Goal: Transaction & Acquisition: Book appointment/travel/reservation

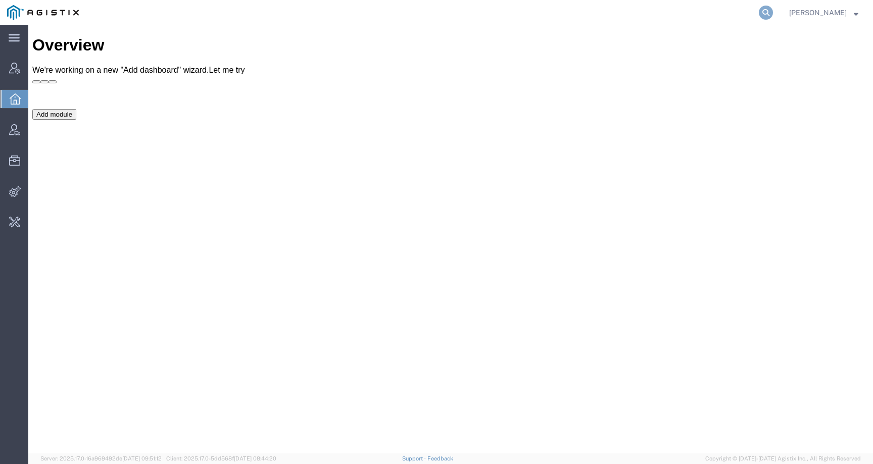
click at [773, 10] on icon at bounding box center [766, 13] width 14 height 14
click at [717, 19] on input "search" at bounding box center [605, 13] width 307 height 24
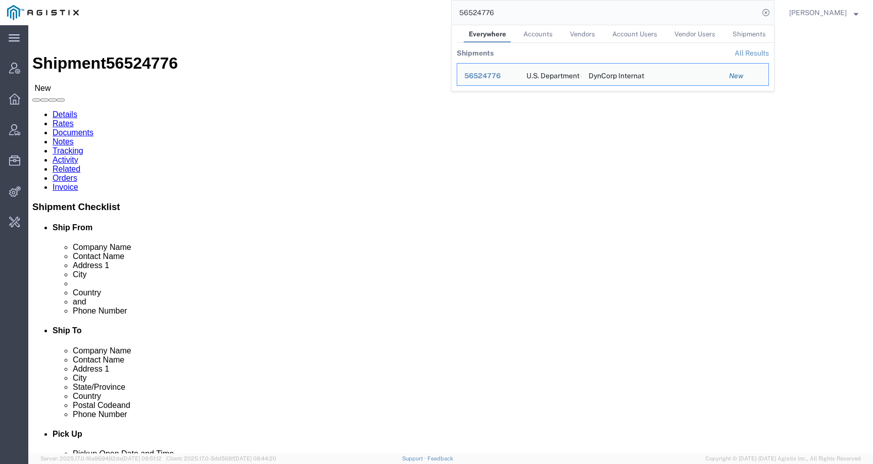
click div "Shipment Detail Ship From U.S. Department of Defense (Charles A. Davis) CMUC35_…"
click at [510, 11] on input "56524776" at bounding box center [605, 13] width 307 height 24
click div "Ship From U.S. Department of Defense (Charles A. Davis) CMUC35_NOR1 LCCS AL UDE…"
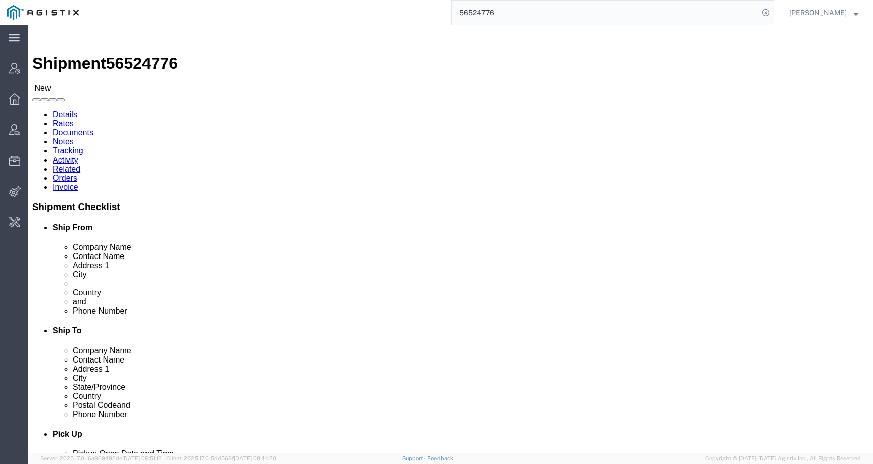
click span "56524776"
copy span "56524776"
click link "Activity"
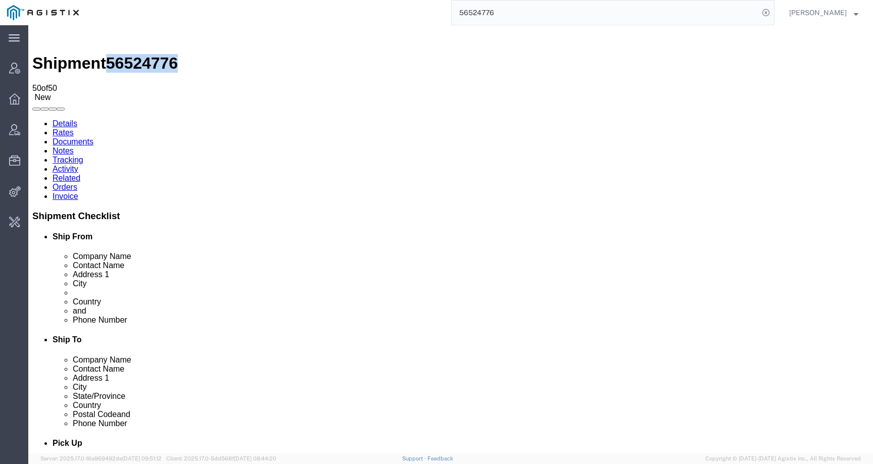
click at [59, 119] on link "Details" at bounding box center [65, 123] width 25 height 9
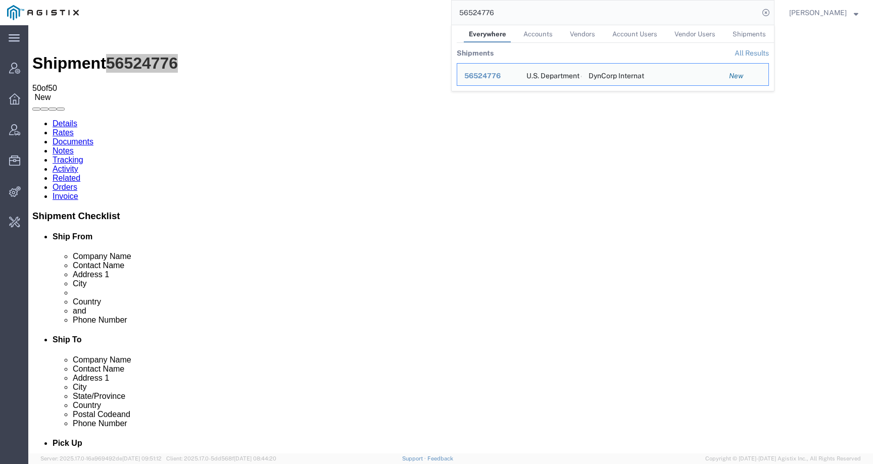
drag, startPoint x: 523, startPoint y: 10, endPoint x: 413, endPoint y: 10, distance: 110.1
click at [413, 10] on div "56524776 Everywhere Accounts Vendors Account Users Vendor Users Shipments Shipm…" at bounding box center [430, 12] width 689 height 25
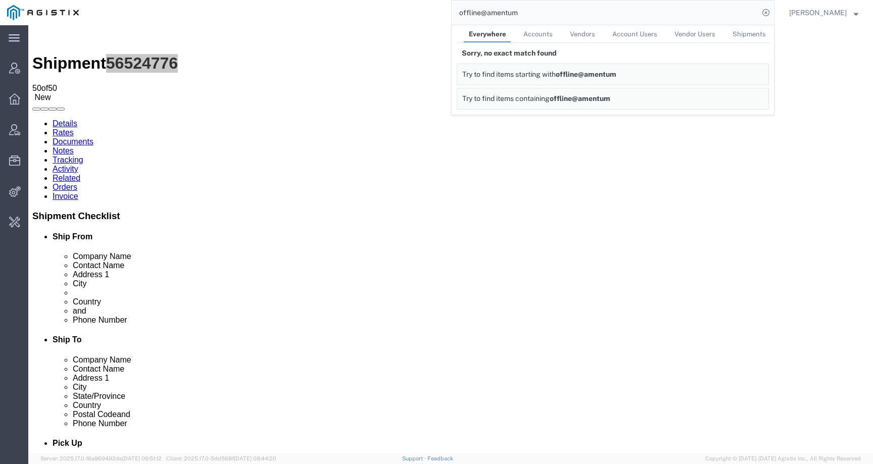
drag, startPoint x: 496, startPoint y: 13, endPoint x: 452, endPoint y: 14, distance: 44.0
click at [452, 14] on div "offline@amentum Everywhere Accounts Vendors Account Users Vendor Users Shipment…" at bounding box center [430, 12] width 689 height 25
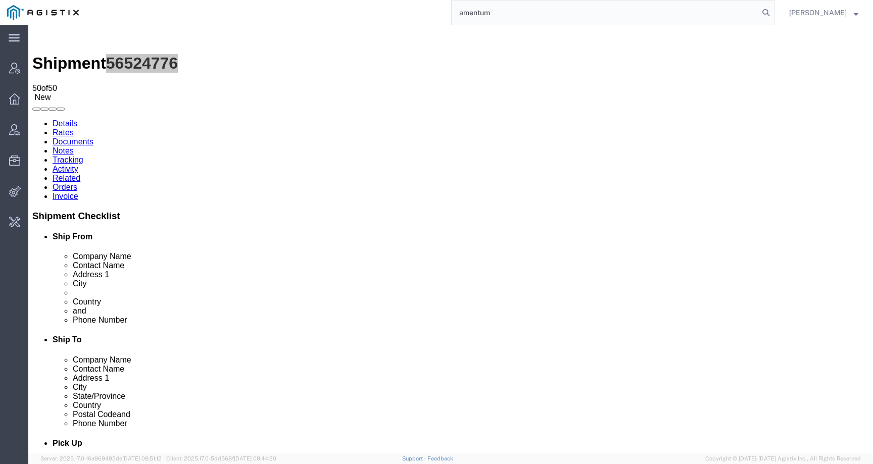
type input "amentum"
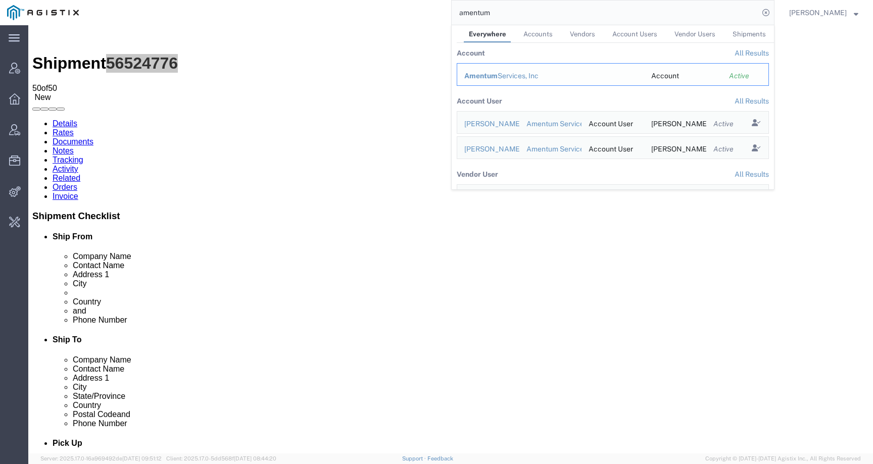
click at [527, 73] on div "Amentum Services, Inc" at bounding box center [550, 76] width 173 height 11
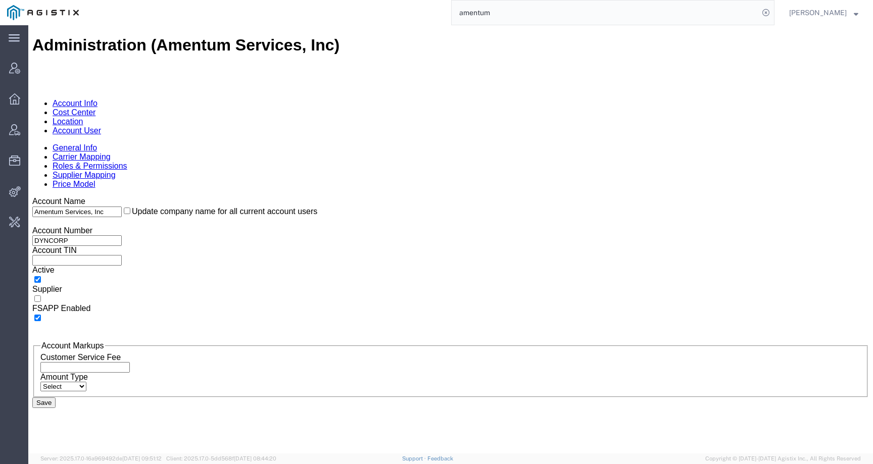
click at [101, 126] on link "Account User" at bounding box center [77, 130] width 48 height 9
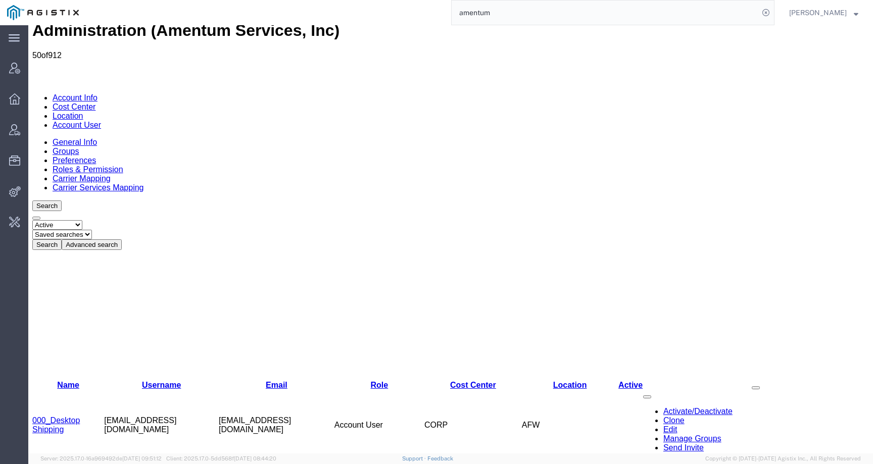
scroll to position [16, 0]
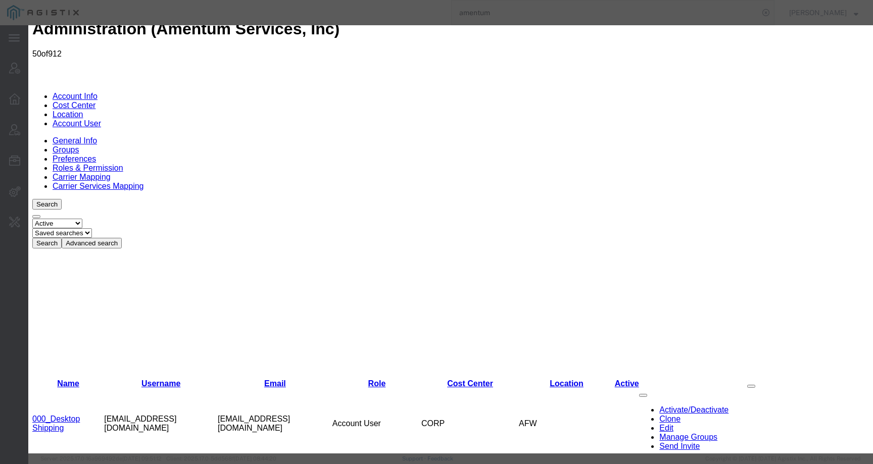
select select "DEPARTMENT"
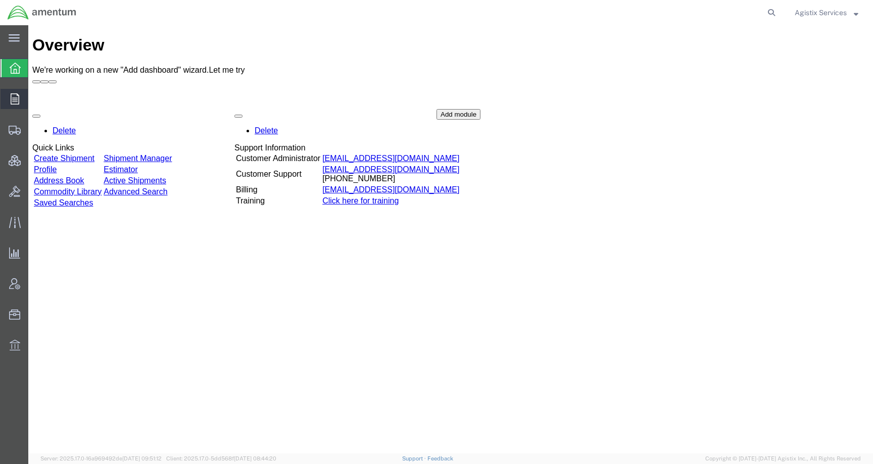
click at [14, 93] on icon at bounding box center [15, 98] width 9 height 11
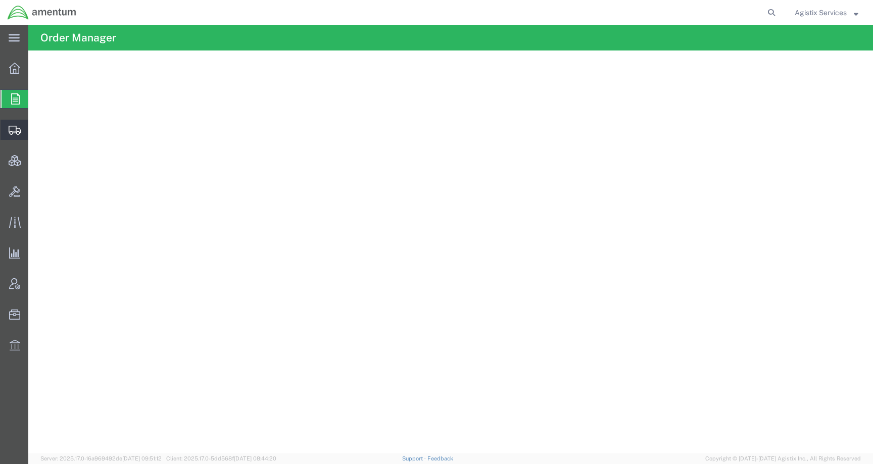
click at [13, 129] on icon at bounding box center [15, 130] width 12 height 9
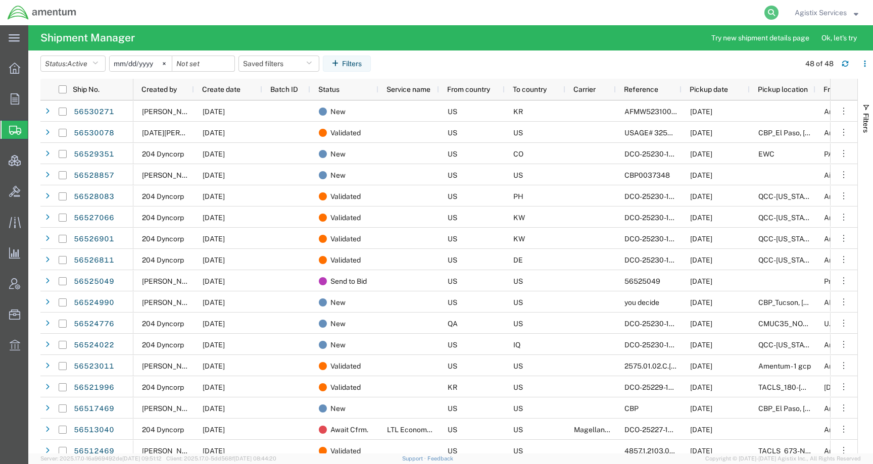
click at [773, 11] on icon at bounding box center [771, 13] width 14 height 14
click at [735, 13] on input "search" at bounding box center [610, 13] width 307 height 24
paste input "56524776"
type input "56524776"
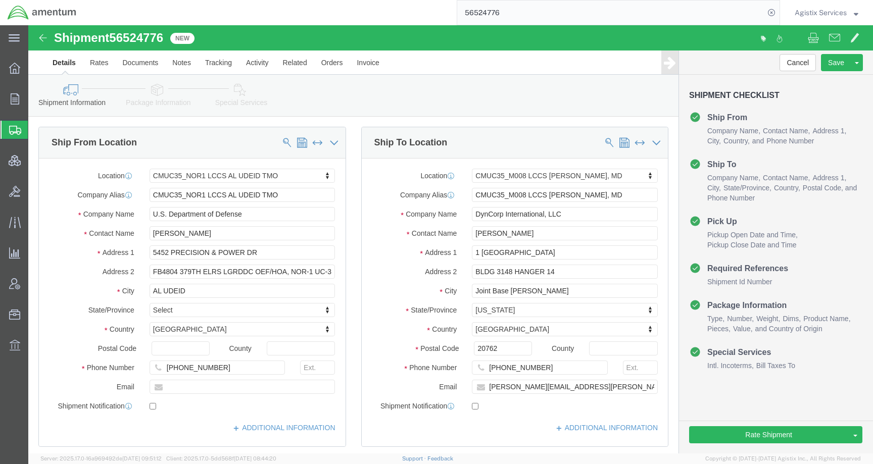
select select "42657"
select select "42655"
click link "Clone Shipment"
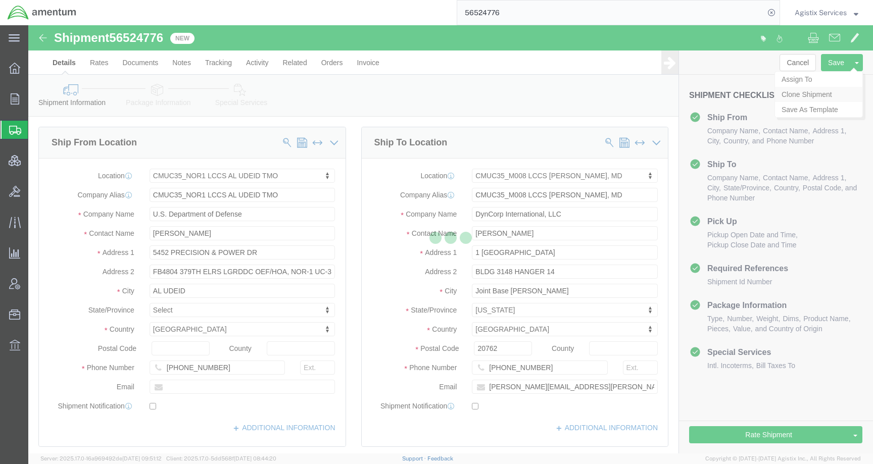
select select "42657"
select select "42655"
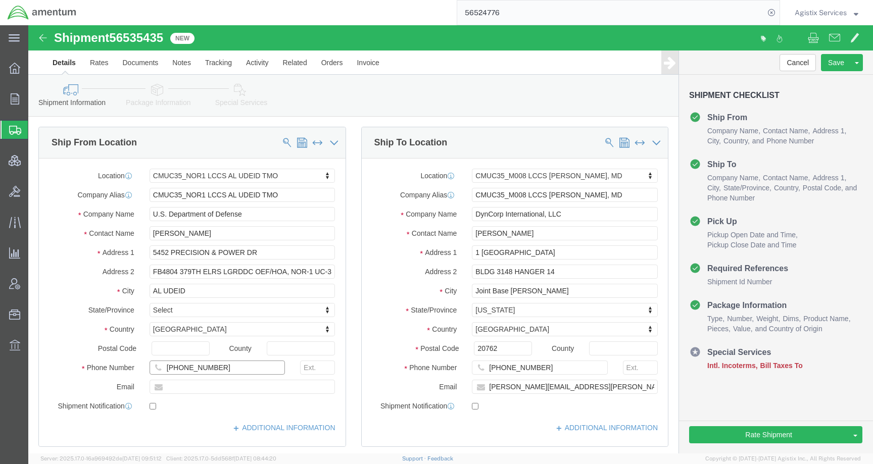
drag, startPoint x: 203, startPoint y: 341, endPoint x: 127, endPoint y: 341, distance: 75.8
click div "+1-682-218-7257"
drag, startPoint x: 573, startPoint y: 360, endPoint x: 426, endPoint y: 360, distance: 147.0
click div "Email david.whiting@amentum.com"
drag, startPoint x: 513, startPoint y: 341, endPoint x: 422, endPoint y: 341, distance: 90.4
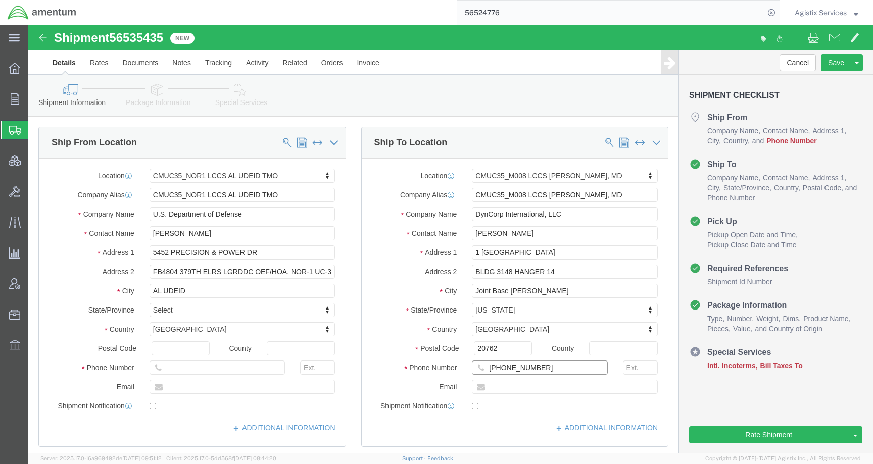
click div "Phone Number 240-719-3466"
drag, startPoint x: 194, startPoint y: 204, endPoint x: 232, endPoint y: 204, distance: 37.4
click input "Charles A. Davis"
drag, startPoint x: 231, startPoint y: 204, endPoint x: 200, endPoint y: 212, distance: 32.0
click input "Charles A. Davis"
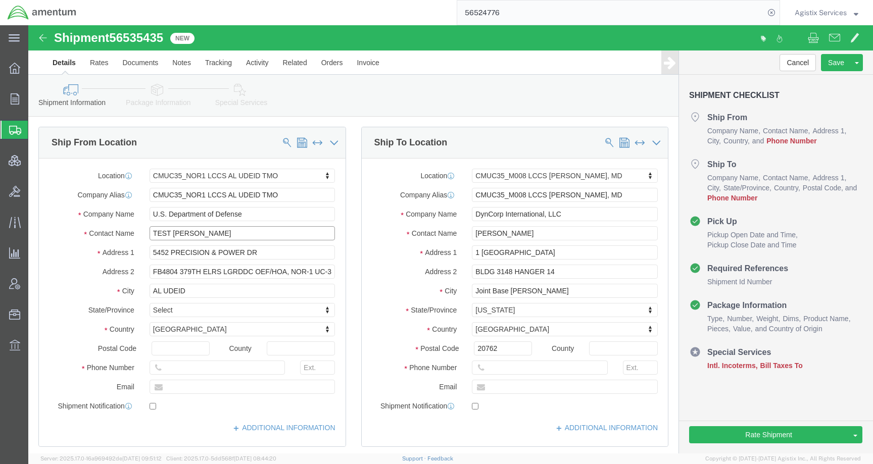
drag, startPoint x: 210, startPoint y: 203, endPoint x: 123, endPoint y: 208, distance: 87.0
click input "TEST KATE"
drag, startPoint x: 172, startPoint y: 207, endPoint x: 113, endPoint y: 207, distance: 58.6
click div "TEST KATE"
type input "TEST KATE"
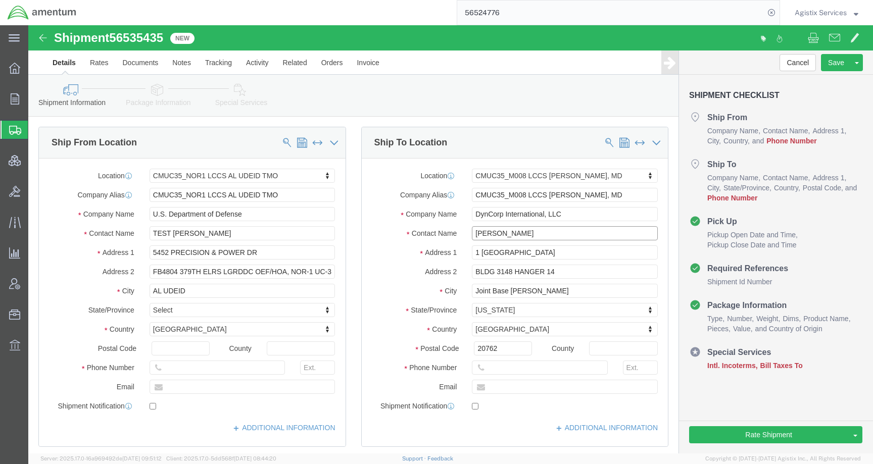
drag, startPoint x: 515, startPoint y: 210, endPoint x: 411, endPoint y: 210, distance: 104.1
click div "Contact Name Richard Ryan"
paste input "TEST KATE"
type input "TEST KATE"
click icon
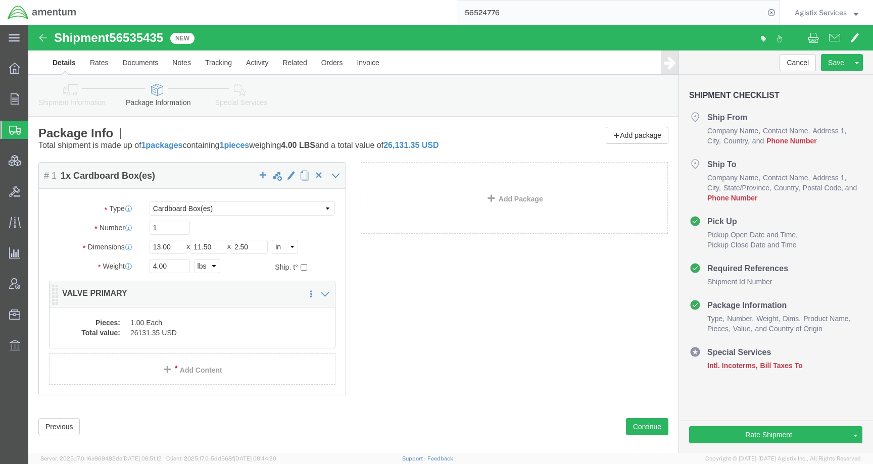
click dd "1.00 Each"
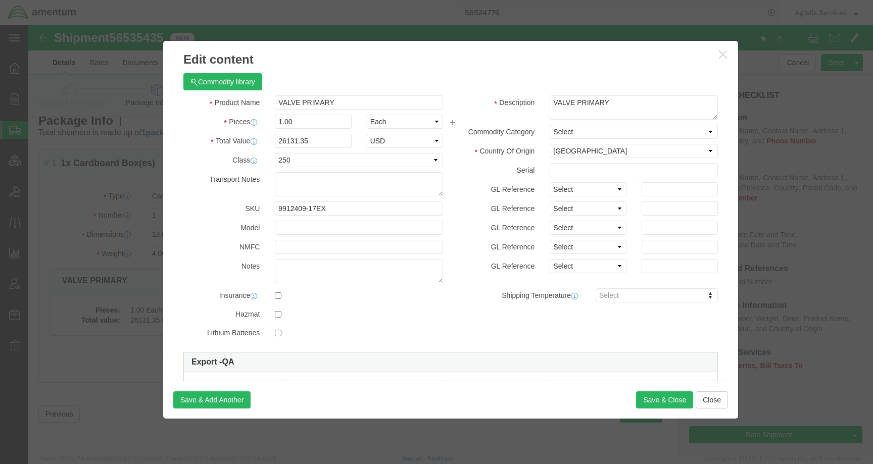
scroll to position [170, 0]
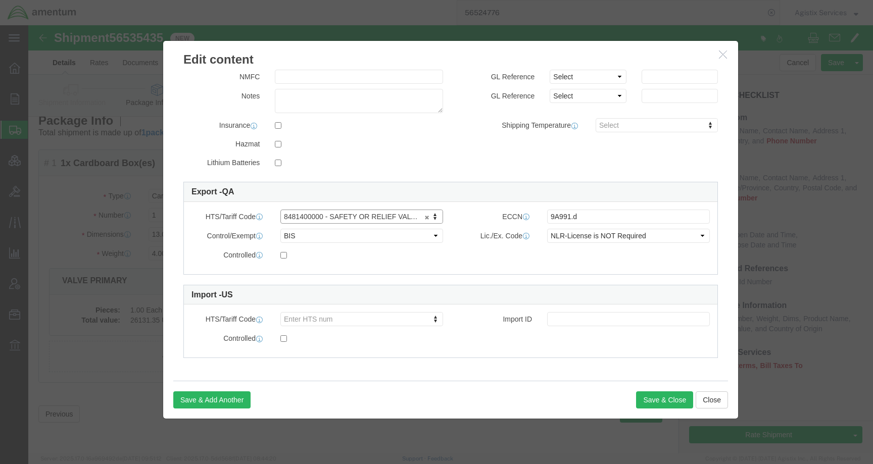
click icon "button"
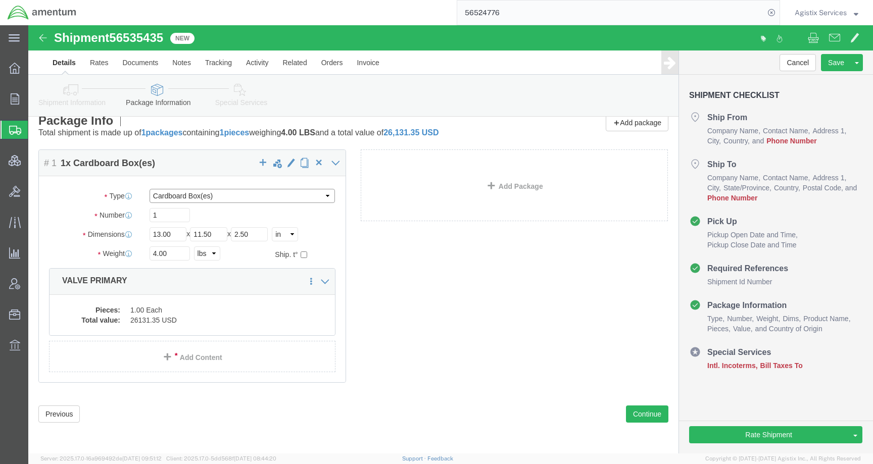
click select "Select Bale(s) Basket(s) Bolt(s) Bottle(s) Buckets Bulk Bundle(s) Can(s) Cardbo…"
click div "Pieces: 1.00 Each Total value: 26131.35 USD"
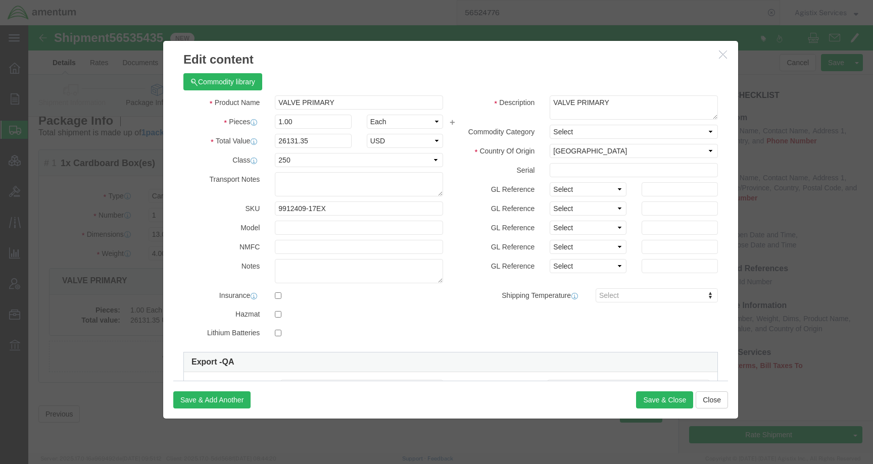
click icon "button"
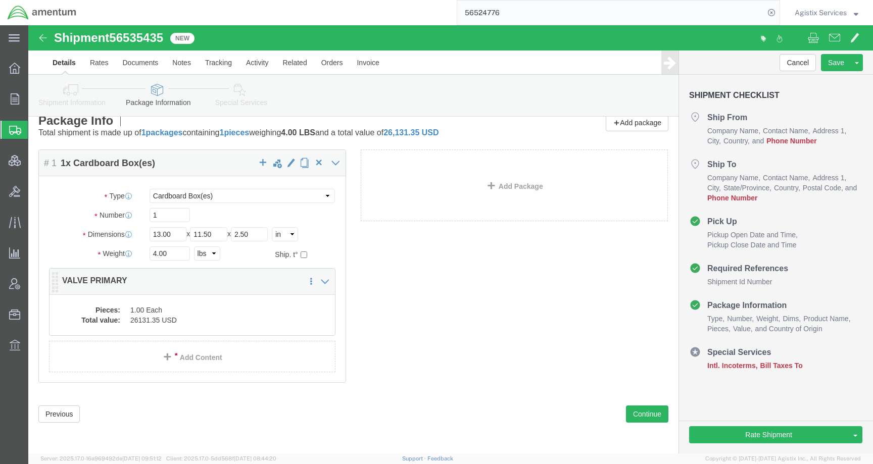
click div "Pieces: 1.00 Each Total value: 26131.35 USD"
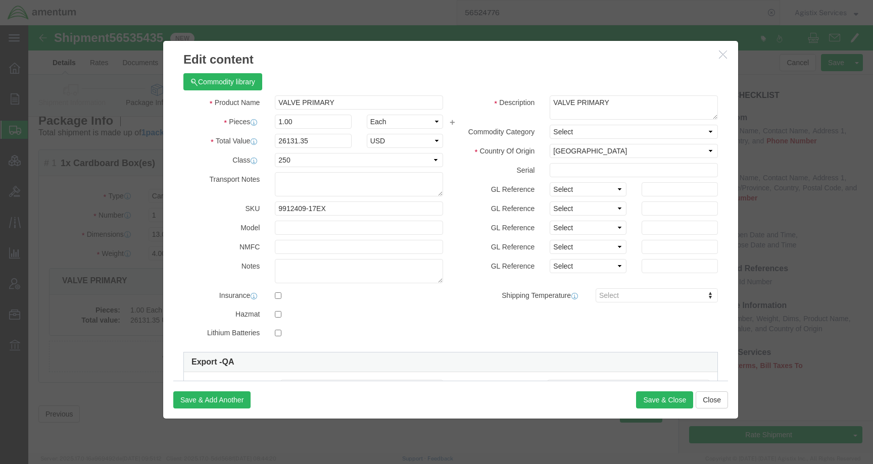
click button "button"
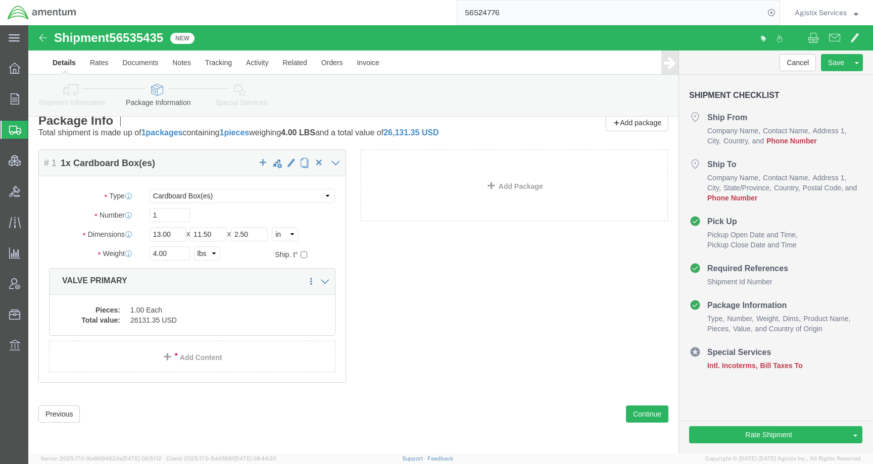
click icon
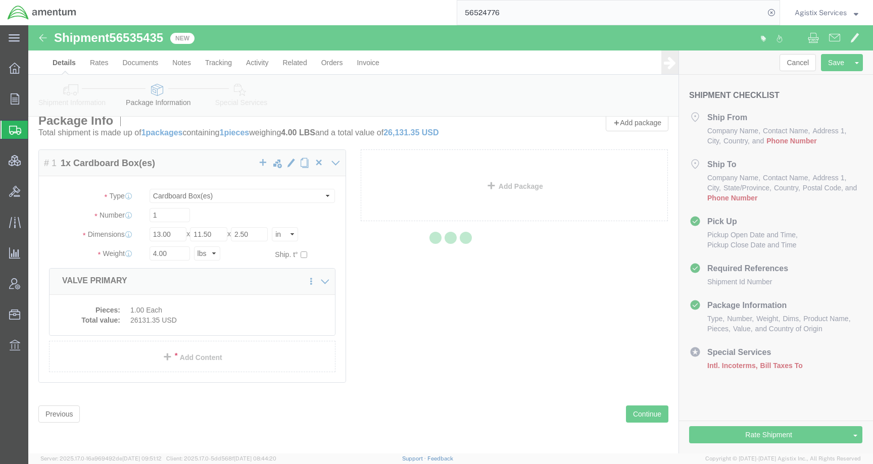
select select
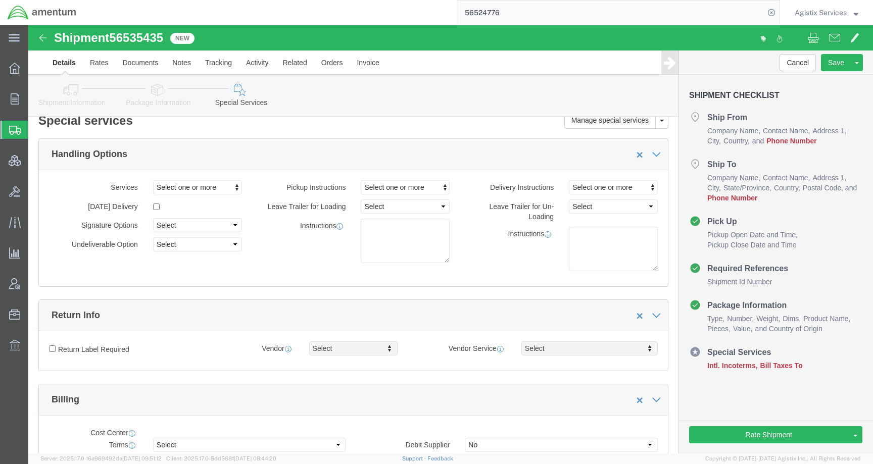
click icon
select select "DEPARTMENT"
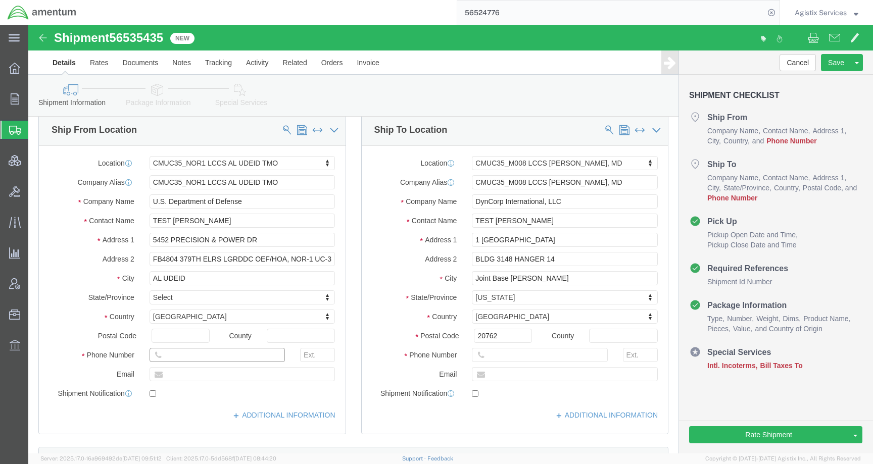
click input "text"
type input "555-5554-5555"
drag, startPoint x: 200, startPoint y: 336, endPoint x: 120, endPoint y: 330, distance: 80.1
click input "555-5554-5555"
click input "text"
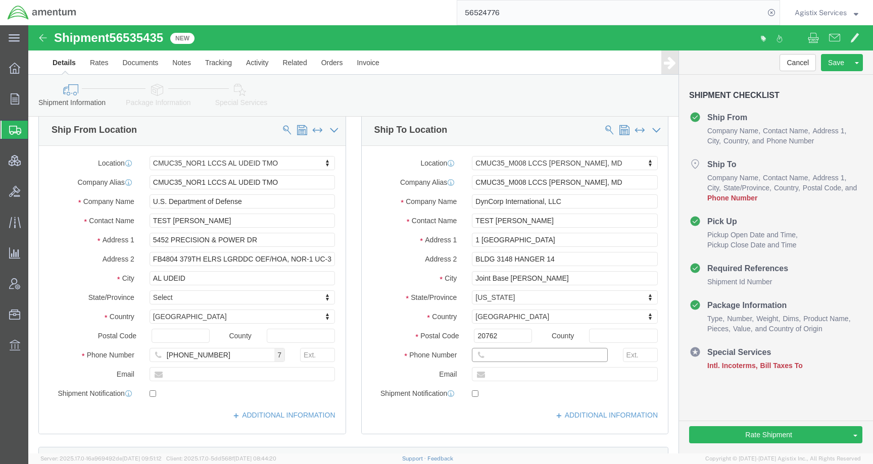
paste input "555-5554-5555"
type input "555-5554-5555"
click icon
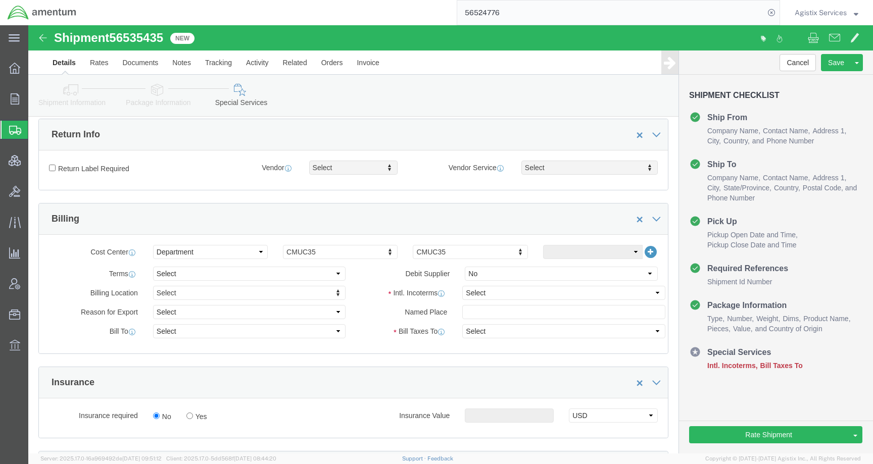
scroll to position [229, 0]
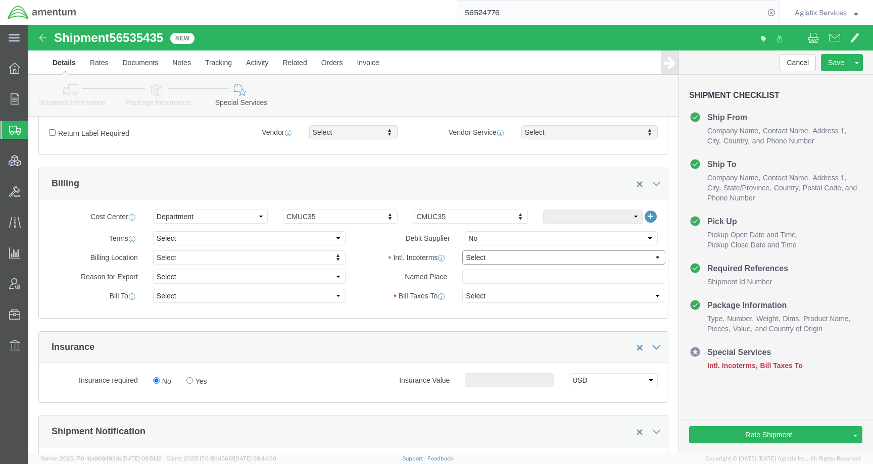
click select "Select Carriage Insurance Paid Carriage Paid To Cost and Freight Cost Insurance…"
select select "DDP"
select select "SHIP"
click icon
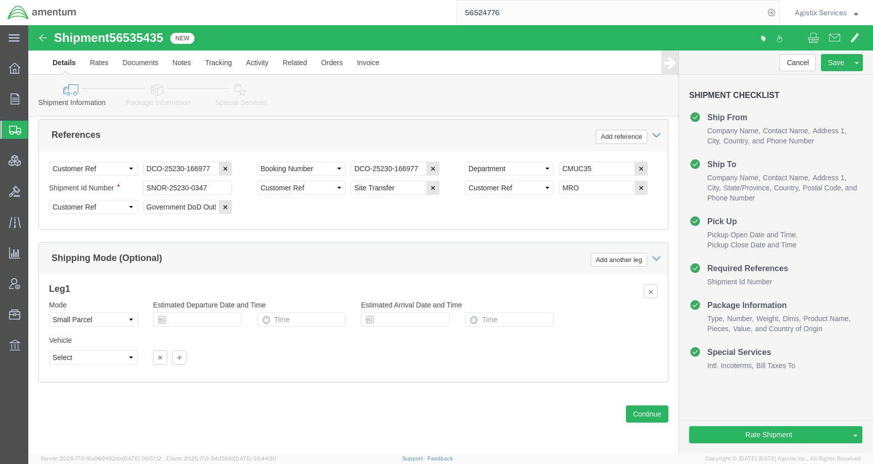
scroll to position [687, 0]
click button "Rate Shipment"
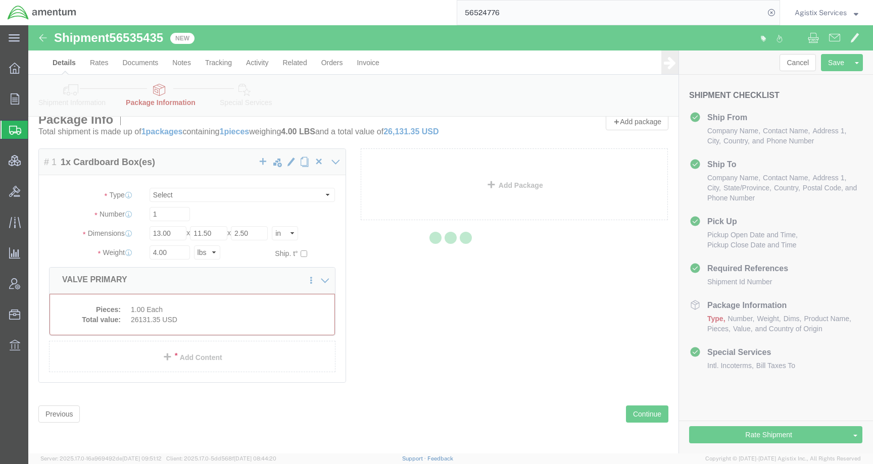
scroll to position [0, 0]
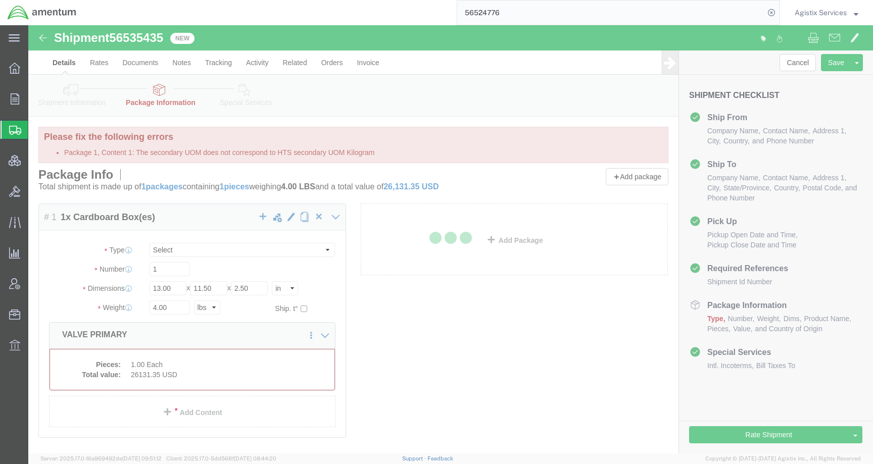
select select "CBOX"
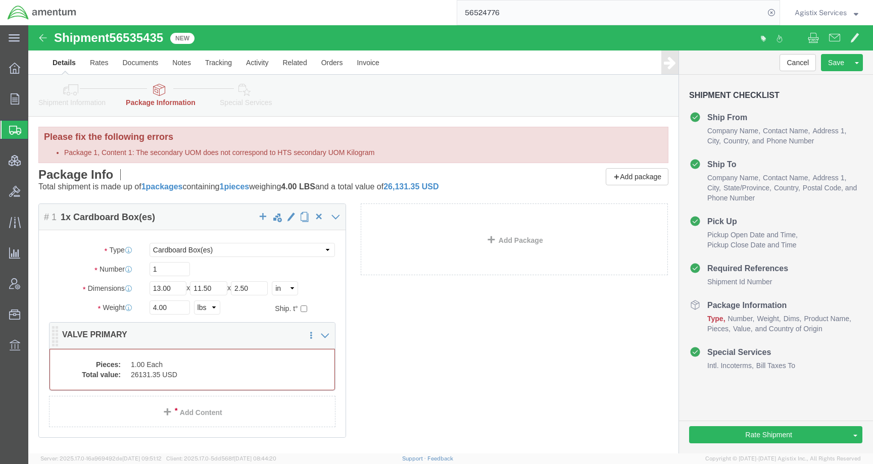
click dd "1.00 Each"
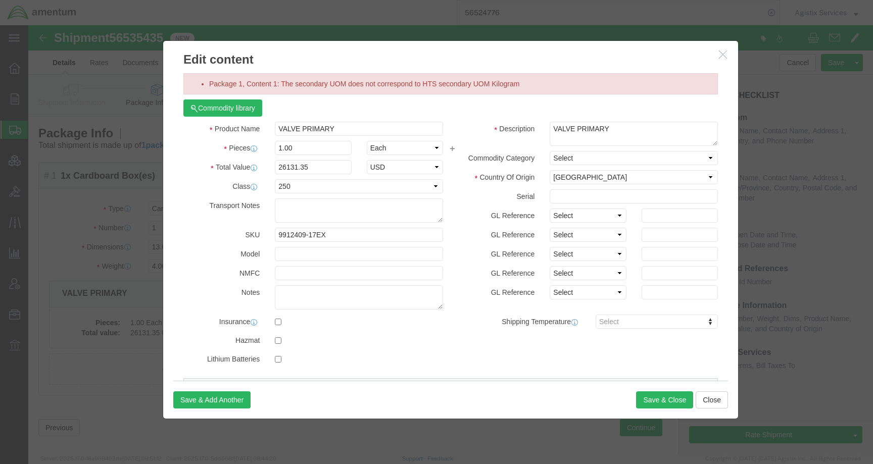
scroll to position [197, 0]
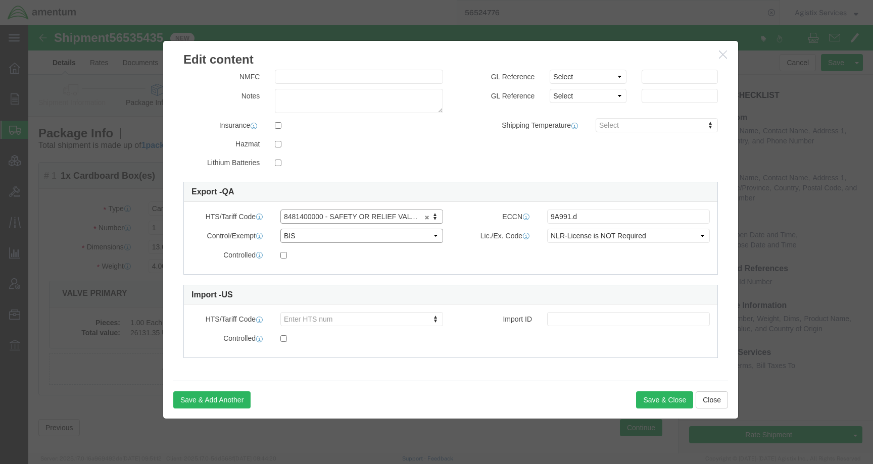
click select "Select ATF BIS DEA EPA FDA FTR ITAR OFAC Other (OPA)"
click input "9A991.d"
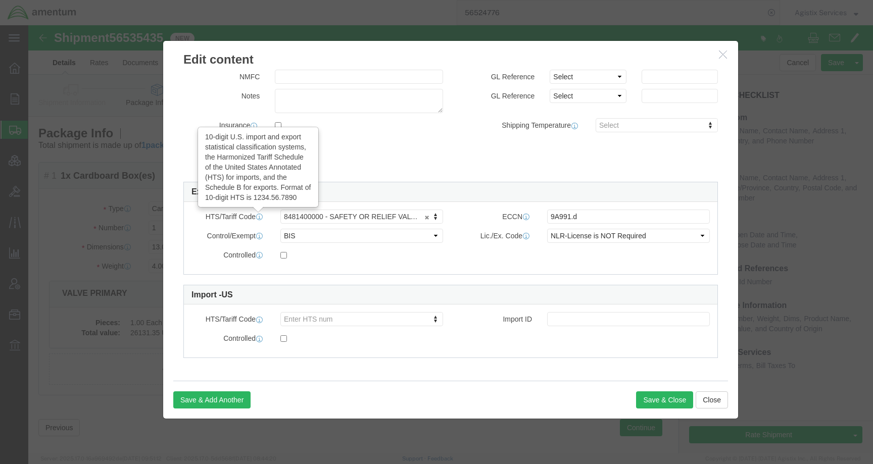
click icon
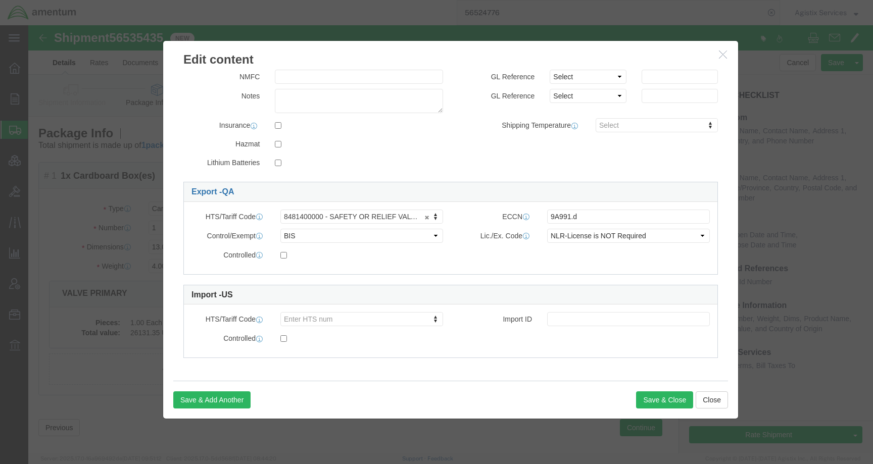
click link "Export - QA"
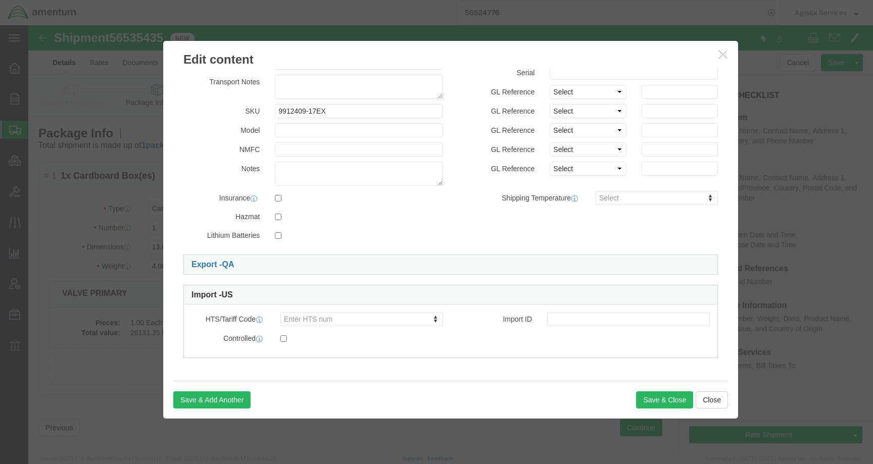
scroll to position [0, 0]
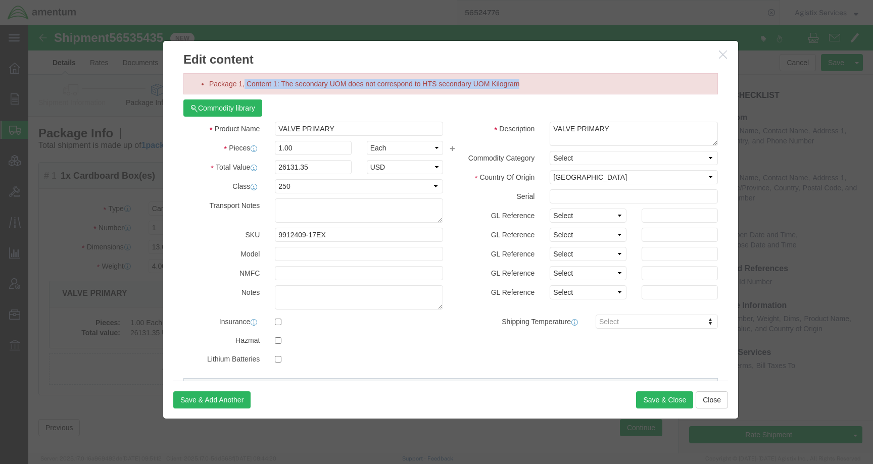
drag, startPoint x: 506, startPoint y: 59, endPoint x: 213, endPoint y: 62, distance: 293.0
click li "Package 1, Content 1: The secondary UOM does not correspond to HTS secondary UO…"
copy li "Content 1: The secondary UOM does not correspond to HTS secondary UOM Kilogram"
click button "button"
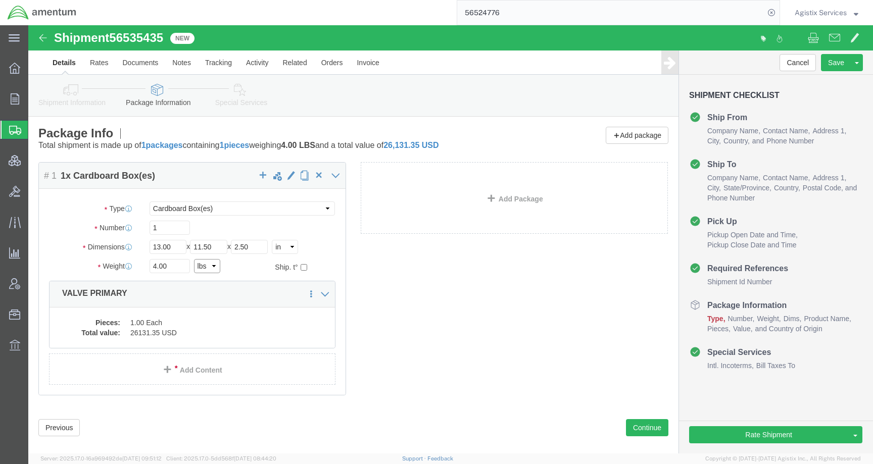
click select "Select kgs lbs"
select select "KGS"
type input "1.81"
click button "Rate Shipment"
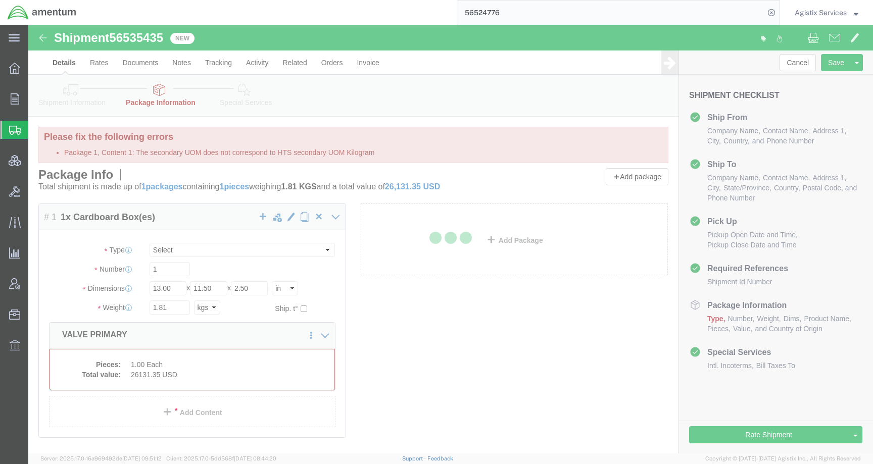
select select "CBOX"
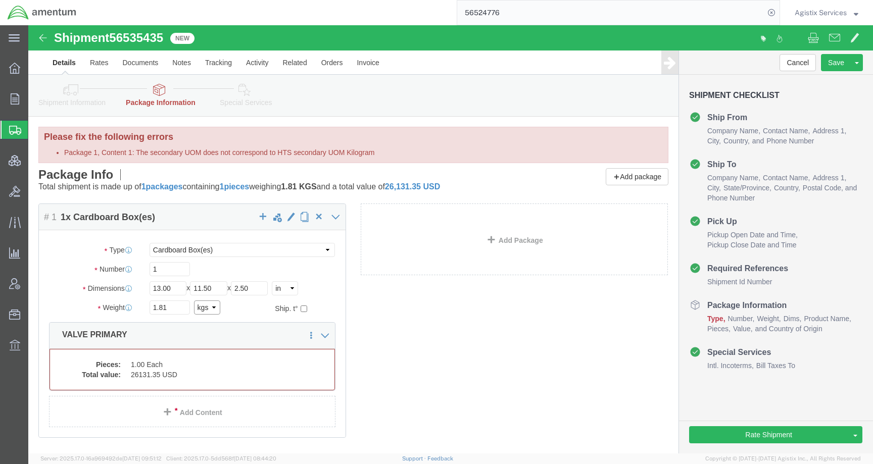
click select "Select kgs lbs"
select select "LBS"
type input "3.99"
click div "Pieces: 1.00 Each Total value: 26131.35 USD"
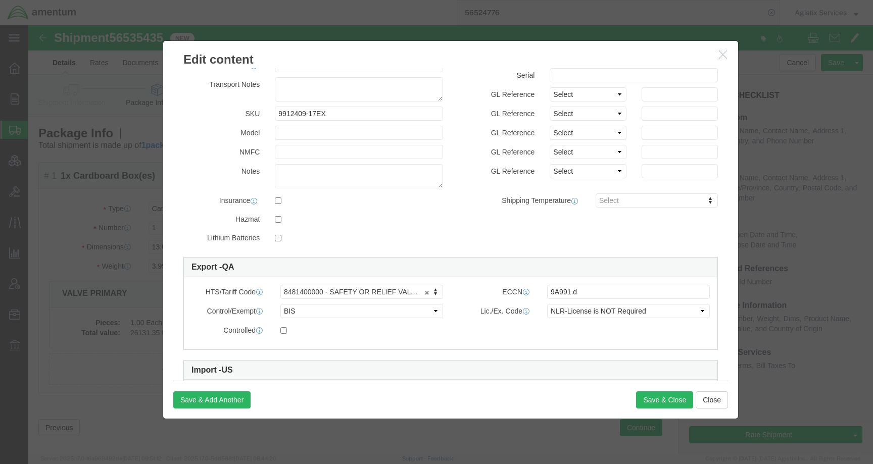
scroll to position [197, 0]
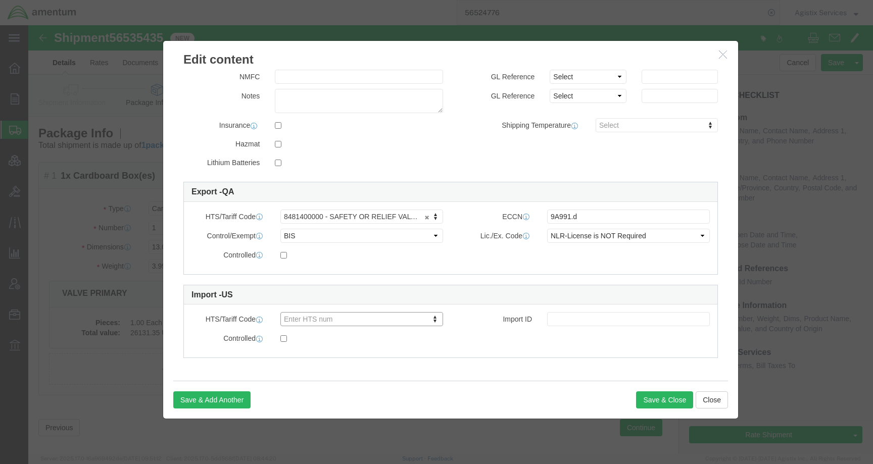
click div "HTS/Tariff Code Enter HTS num"
type input "84814"
type input "8481400000"
click button "Save & Close"
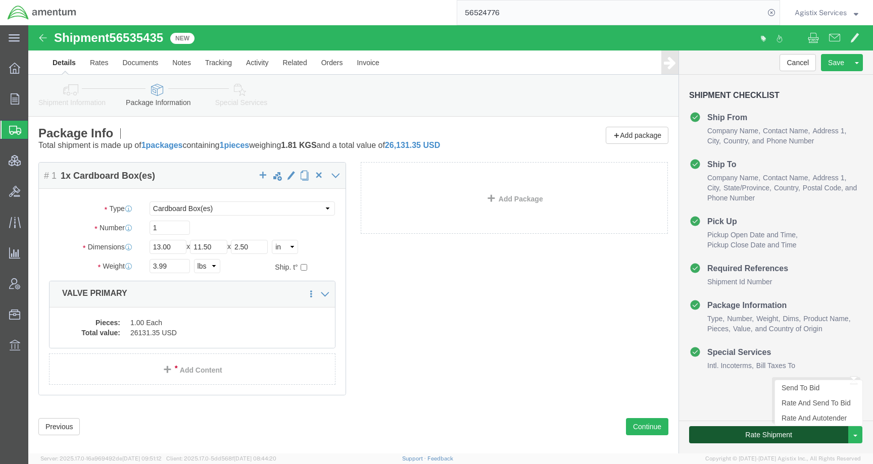
click button "Rate Shipment"
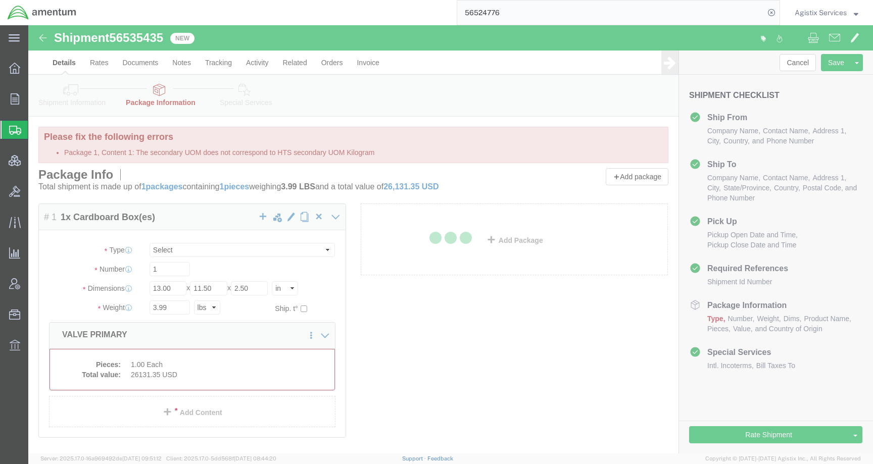
select select "CBOX"
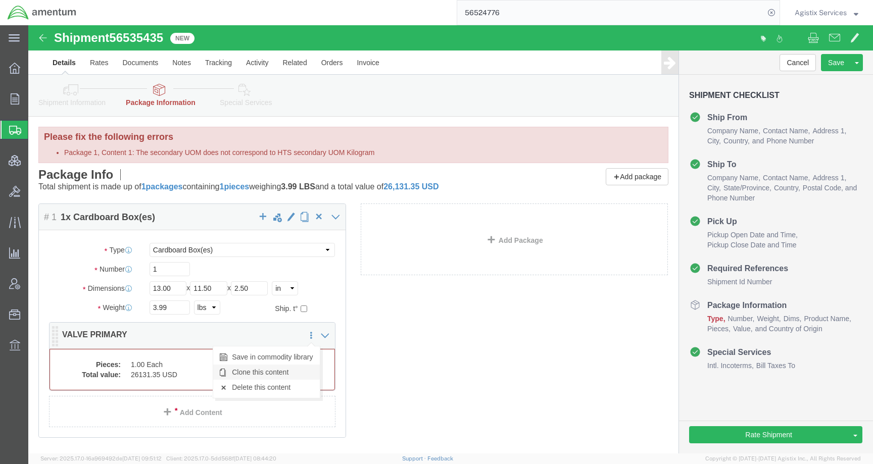
click link "Clone this content"
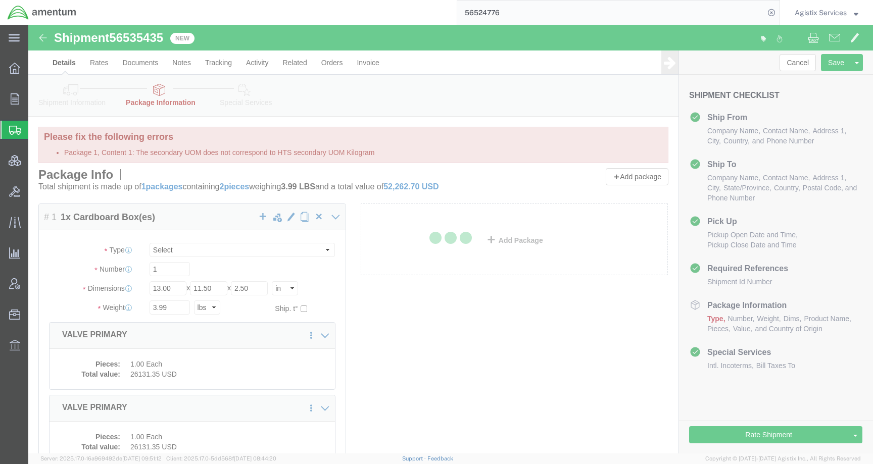
select select "CBOX"
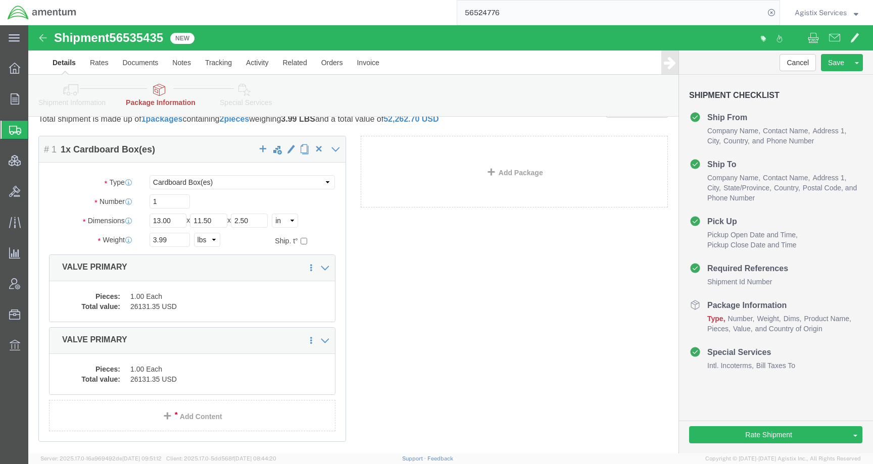
scroll to position [66, 0]
click link "Delete this content"
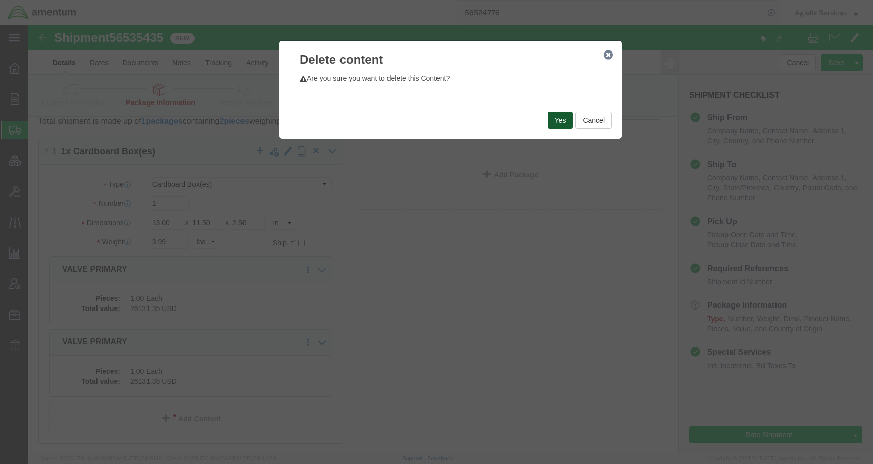
click button "Yes"
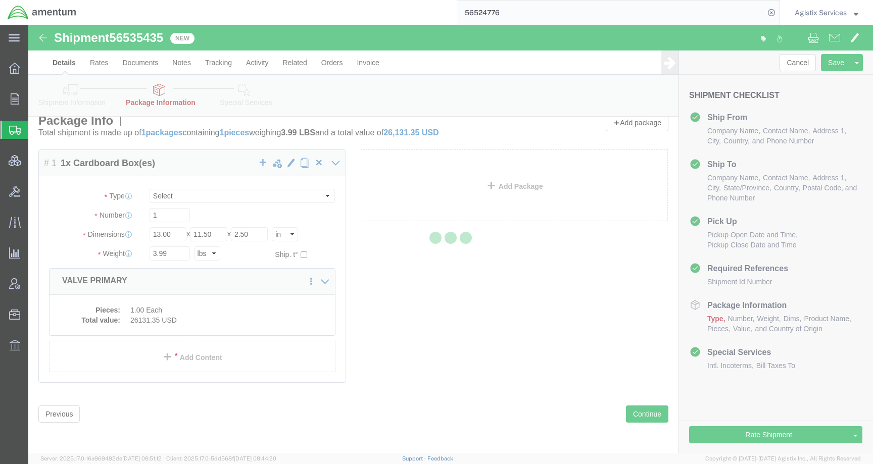
scroll to position [0, 0]
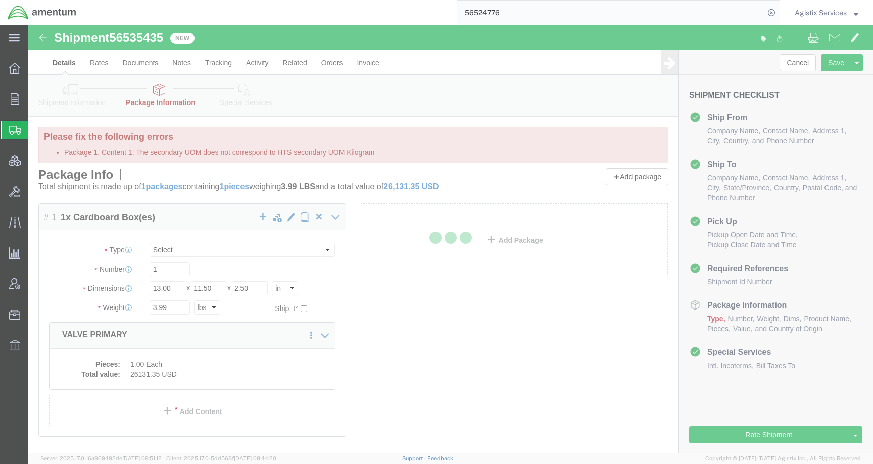
select select "CBOX"
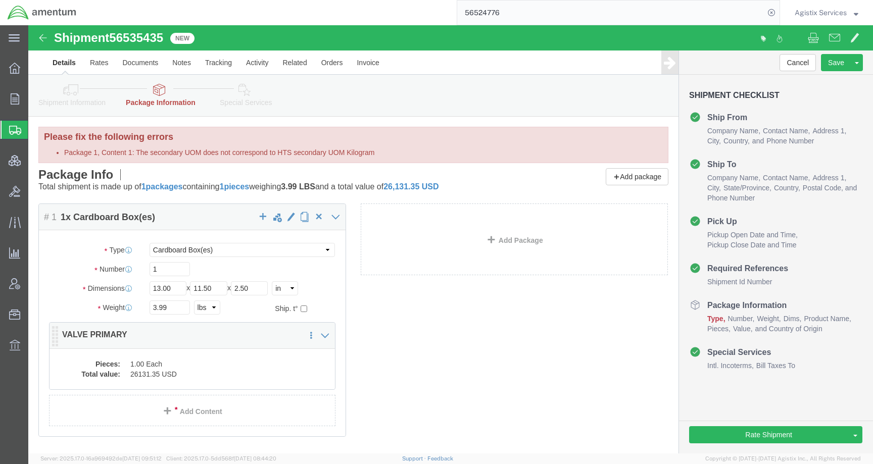
click dd "1.00 Each"
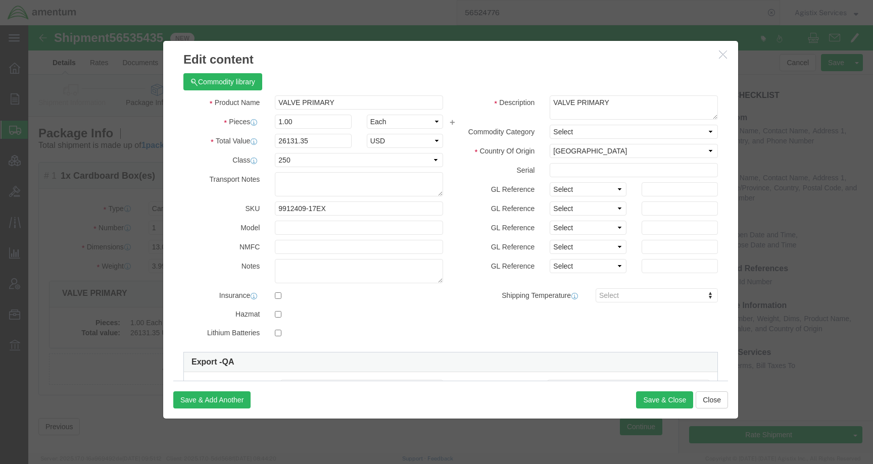
scroll to position [170, 0]
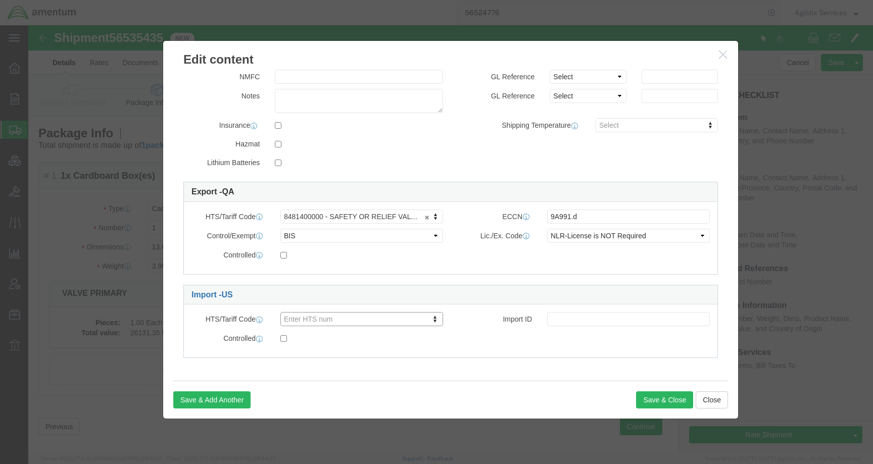
click link "Import - US"
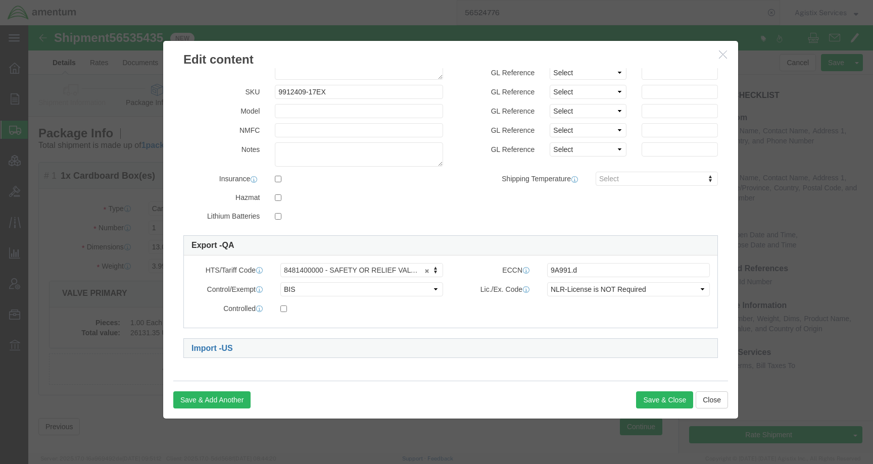
scroll to position [0, 0]
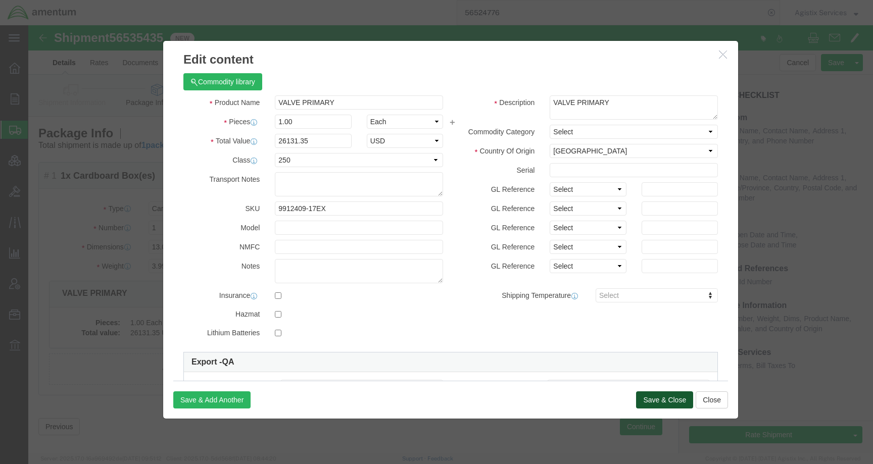
click button "Save & Close"
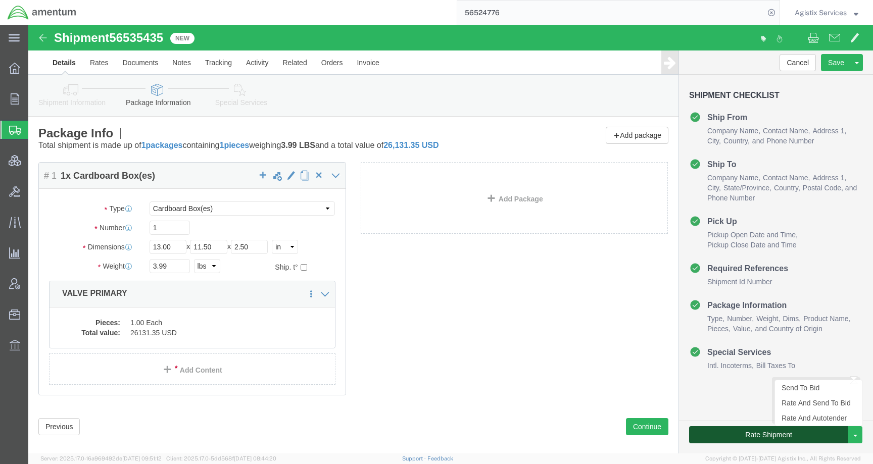
click button "Rate Shipment"
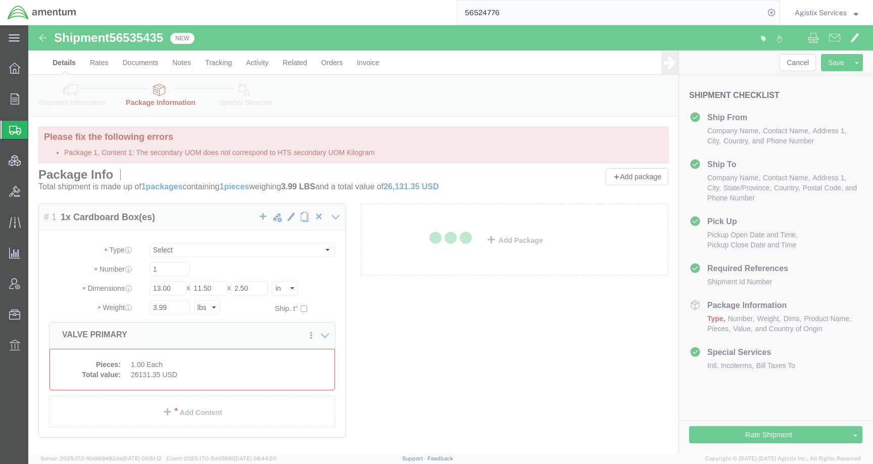
select select "CBOX"
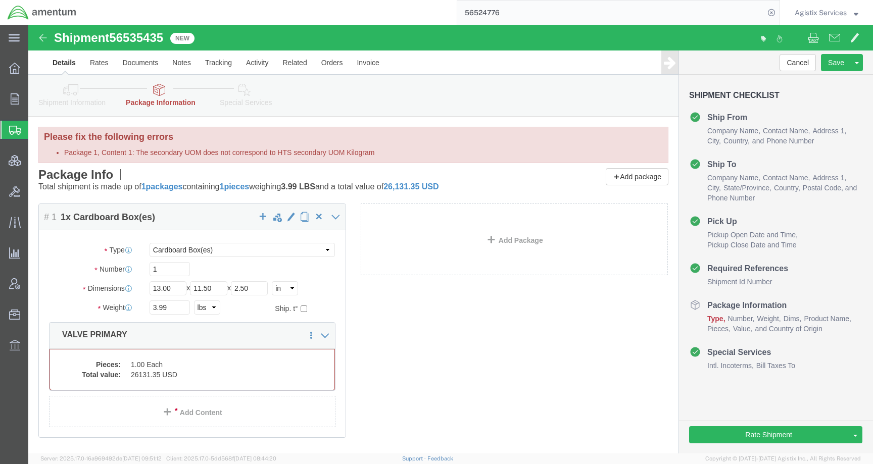
click li "Package 1, Content 1: The secondary UOM does not correspond to HTS secondary UO…"
drag, startPoint x: 357, startPoint y: 124, endPoint x: 35, endPoint y: 130, distance: 321.8
click ul "Package 1, Content 1: The secondary UOM does not correspond to HTS secondary UO…"
copy li "Package 1, Content 1: The secondary UOM does not correspond to HTS secondary UO…"
click dd "26131.35 USD"
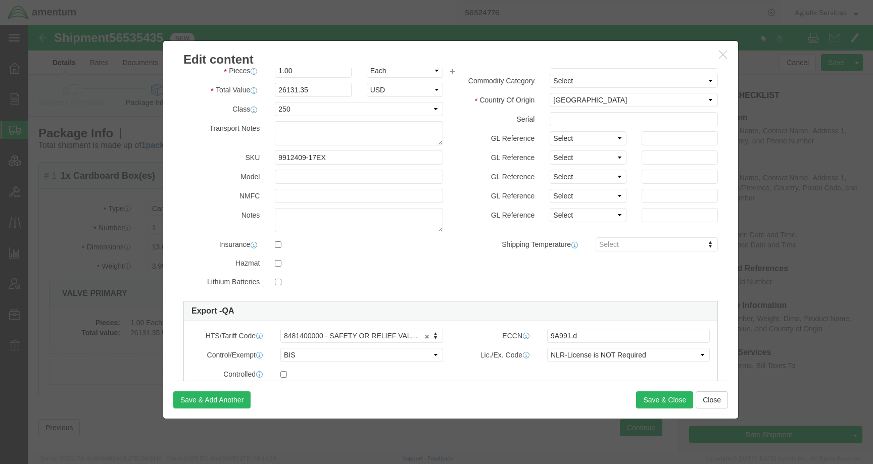
scroll to position [197, 0]
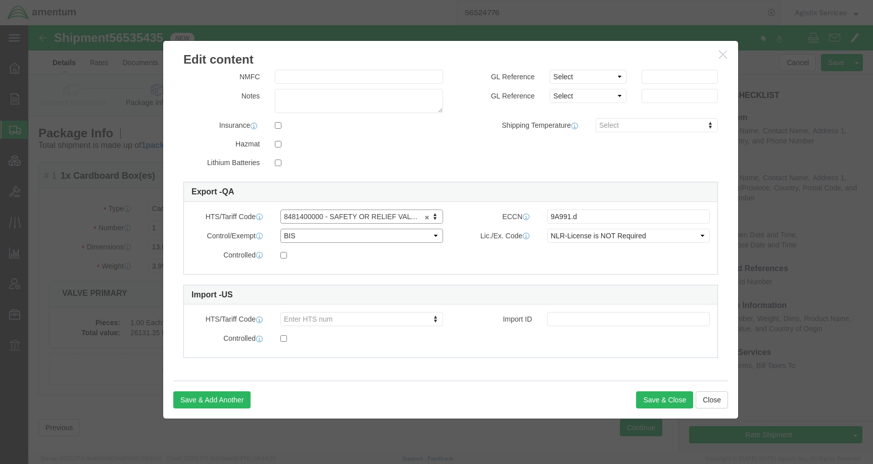
click select "Select ATF BIS DEA EPA FDA FTR ITAR OFAC Other (OPA)"
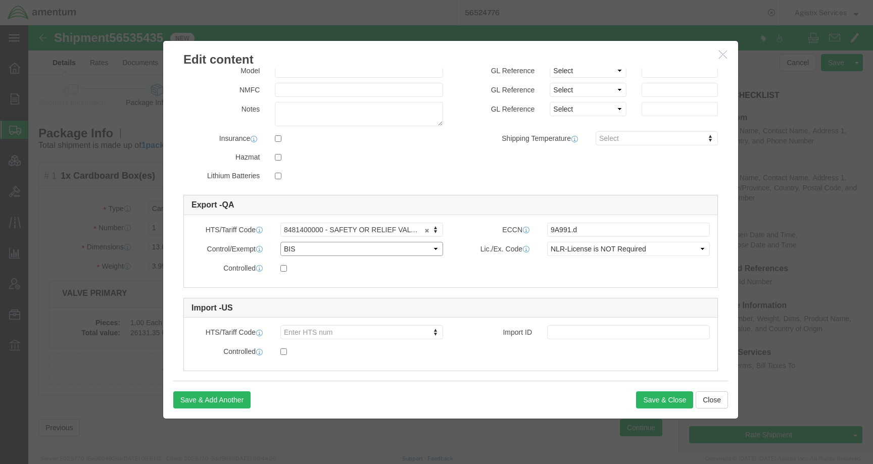
scroll to position [183, 0]
click icon "button"
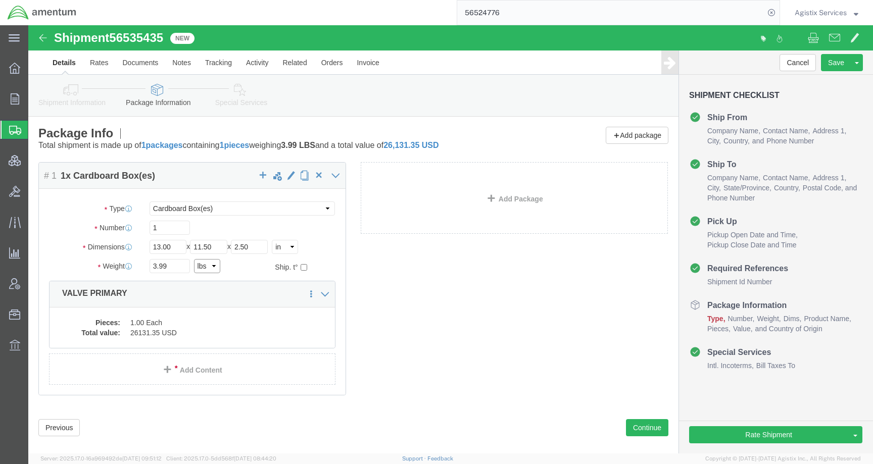
click select "Select kgs lbs"
select select "KGS"
type input "1.81"
click dd "26131.35 USD"
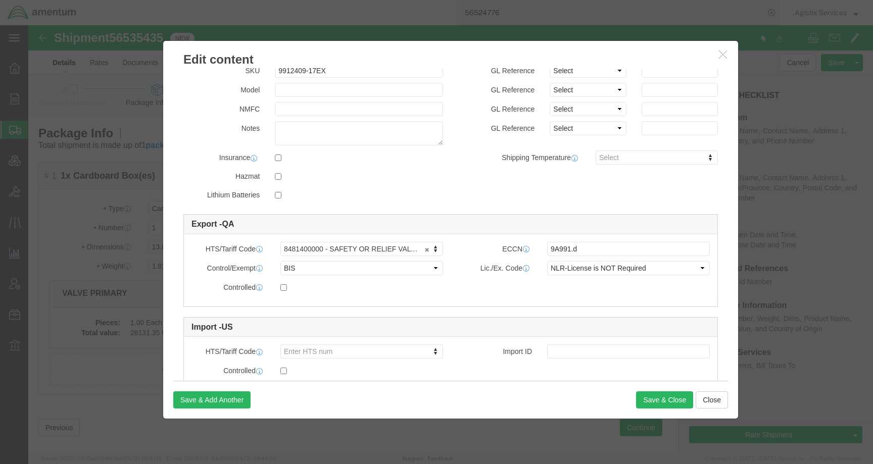
scroll to position [170, 0]
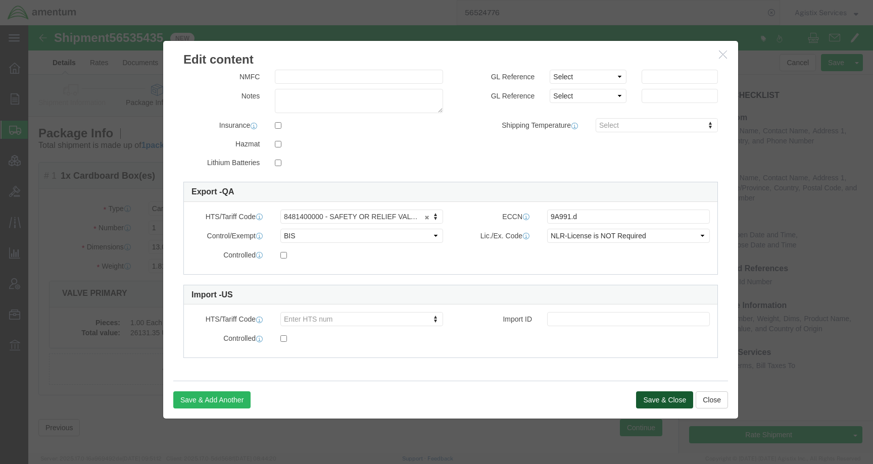
click button "Save & Close"
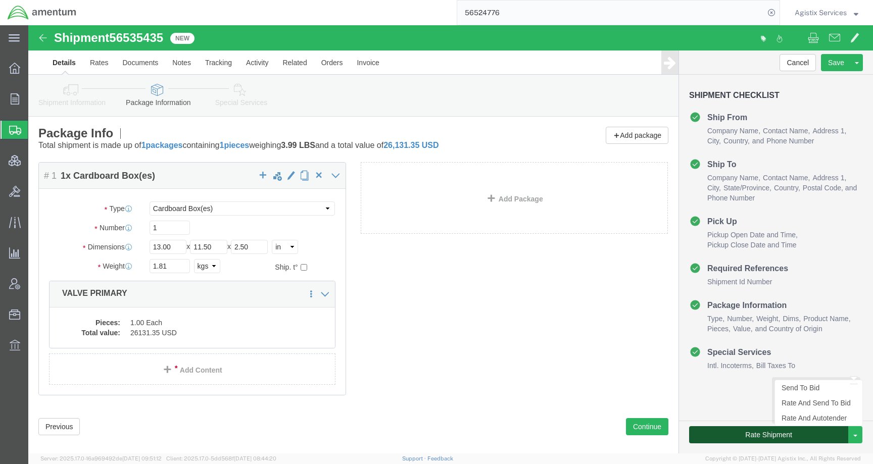
click button "Rate Shipment"
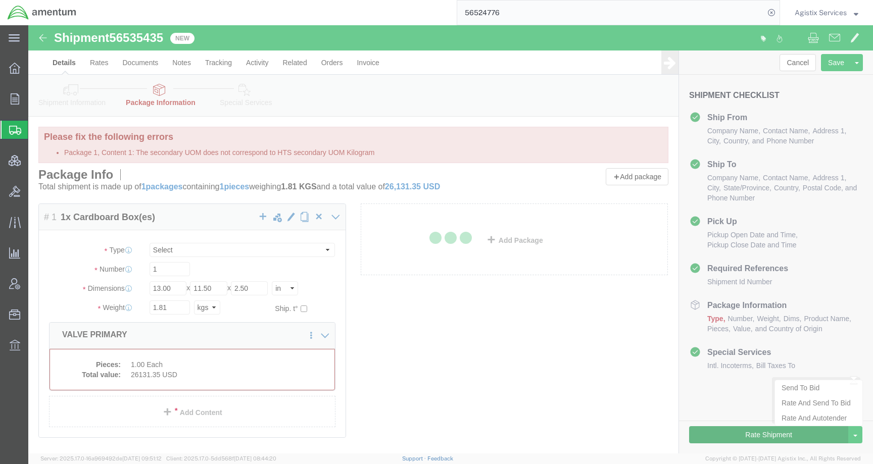
select select "CBOX"
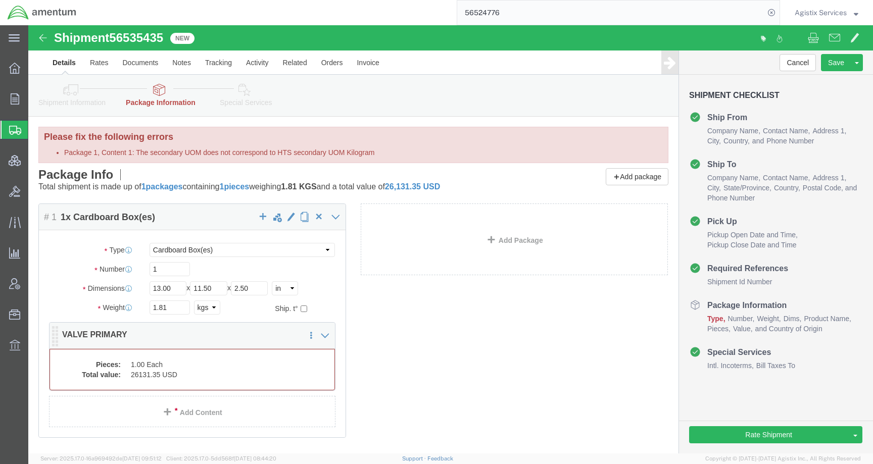
click dd "1.00 Each"
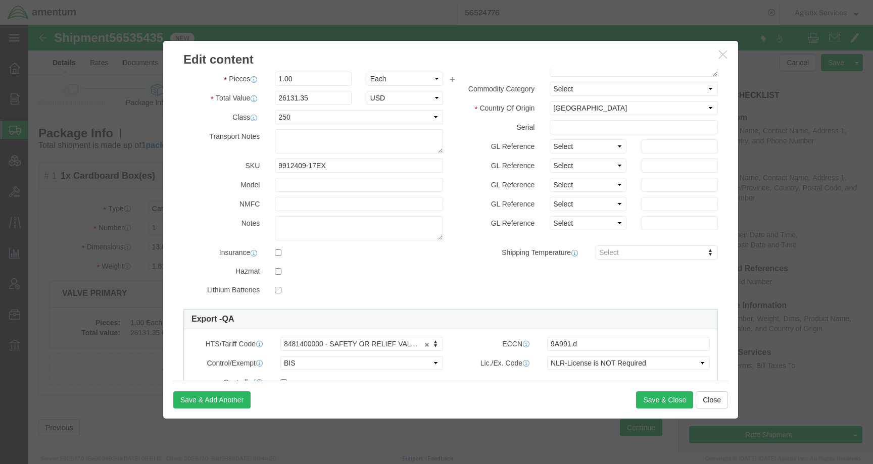
scroll to position [197, 0]
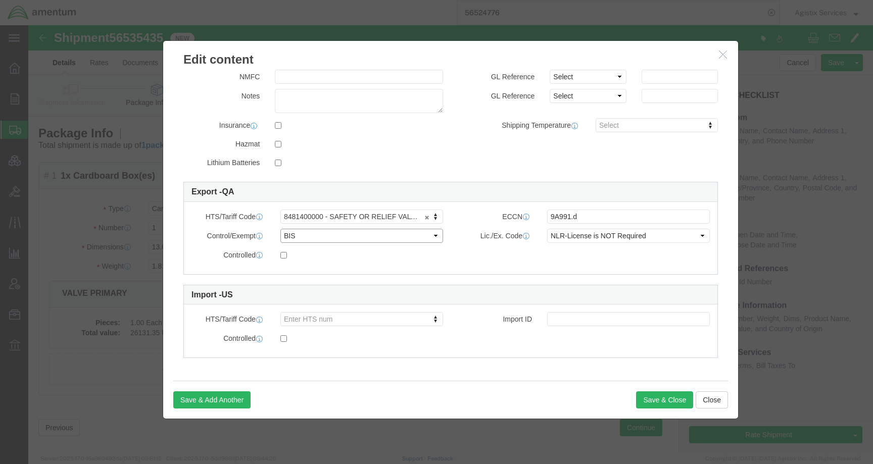
click select "Select ATF BIS DEA EPA FDA FTR ITAR OFAC Other (OPA)"
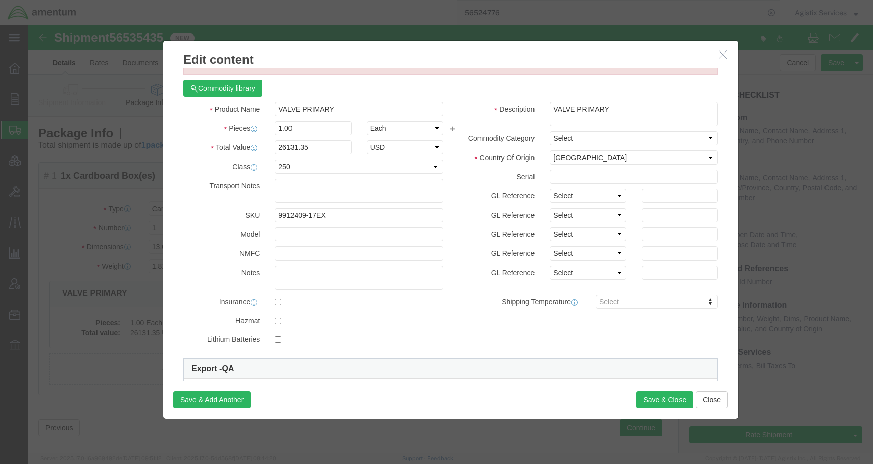
scroll to position [0, 0]
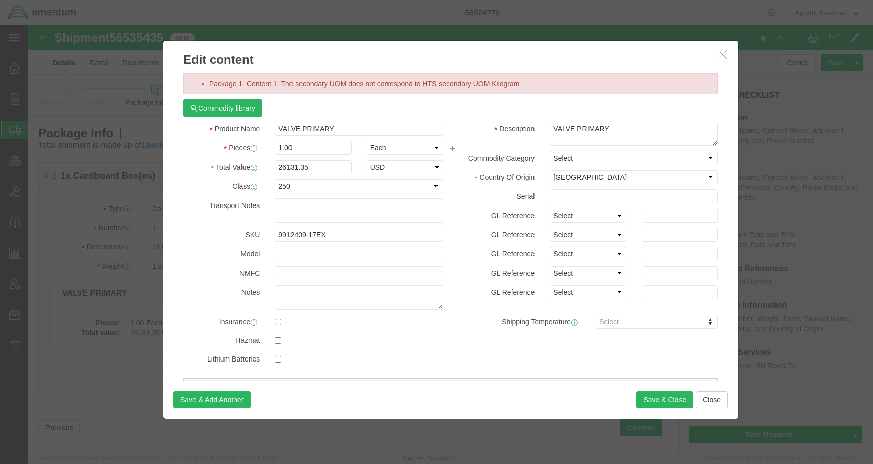
click icon "button"
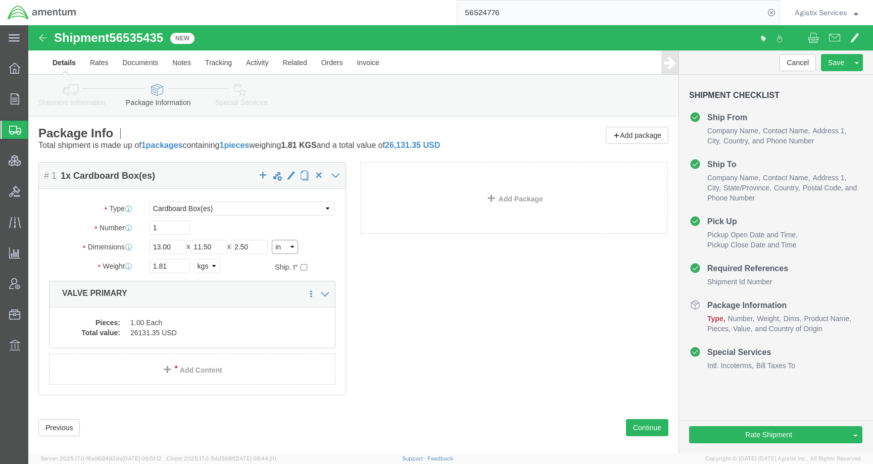
click select "Select cm ft in"
select select "CM"
type input "33.02"
type input "29.21"
type input "6.35"
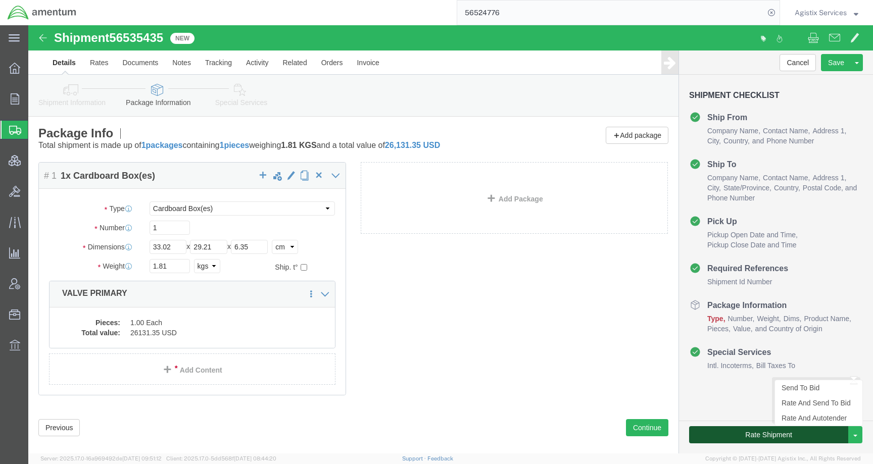
click button "Rate Shipment"
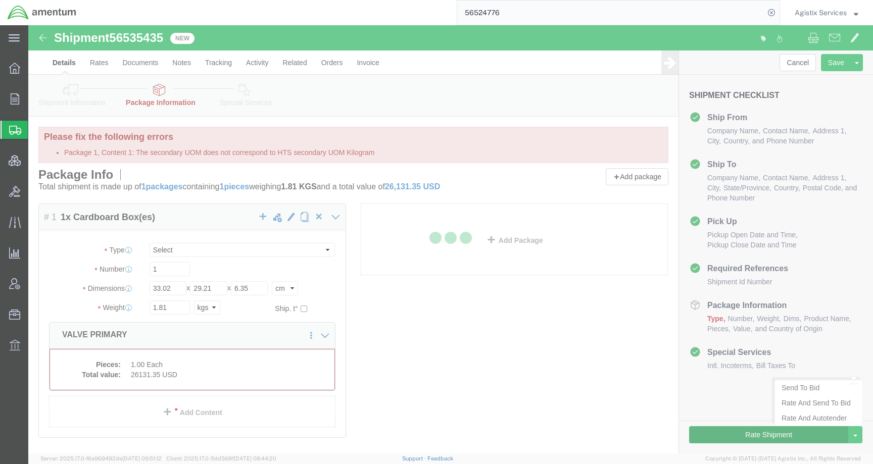
select select "CBOX"
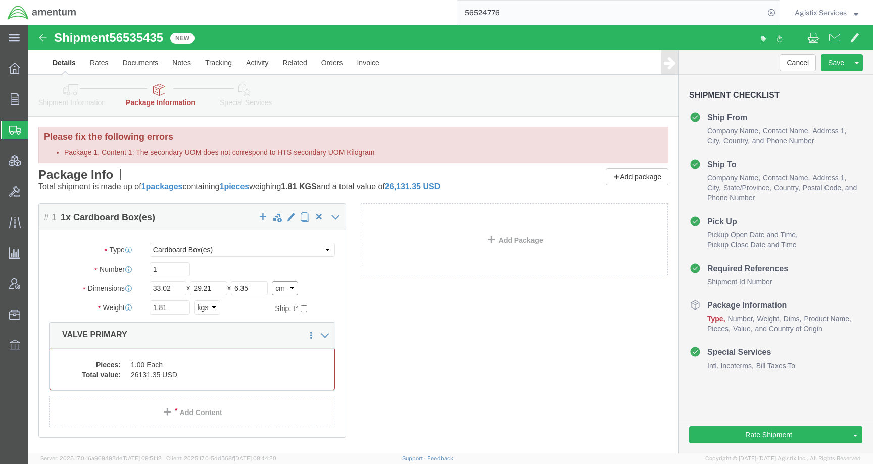
click select "Select cm ft in"
select select "IN"
type input "13.00"
type input "11.50"
type input "2.50"
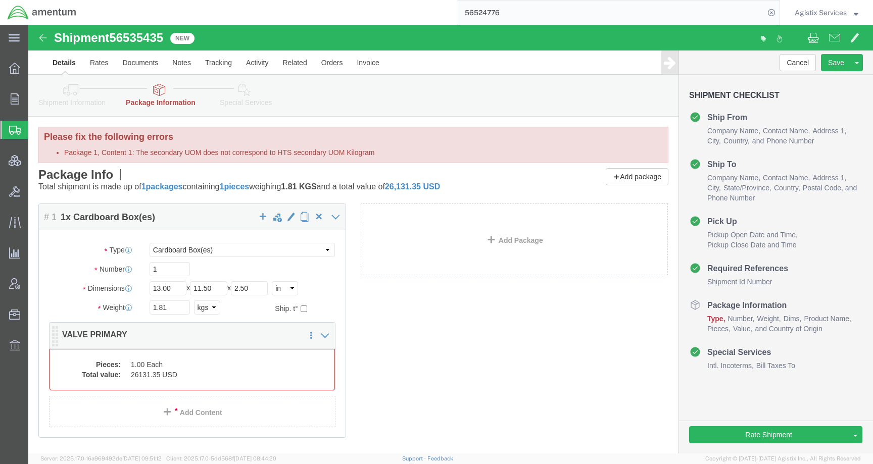
click dd "26131.35 USD"
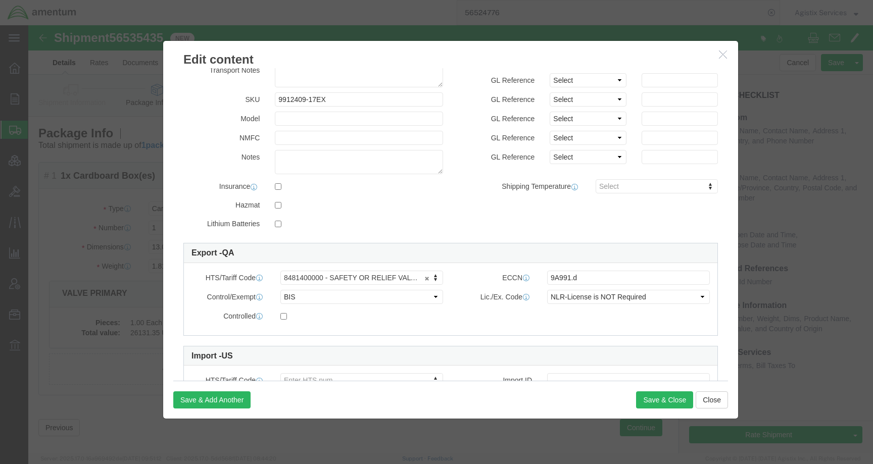
scroll to position [135, 0]
click icon
click div "Controlled"
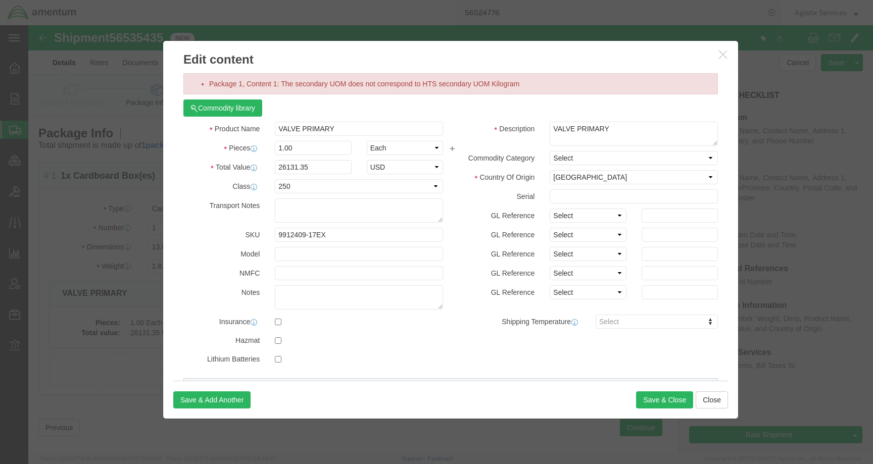
scroll to position [197, 0]
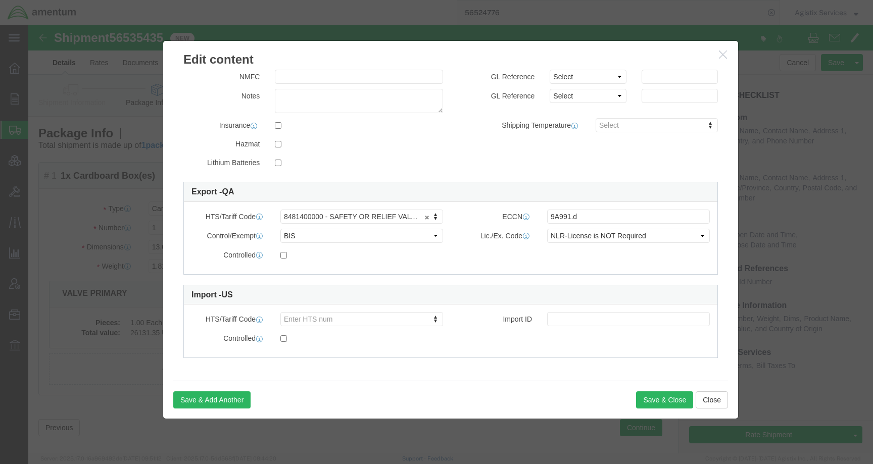
click icon "button"
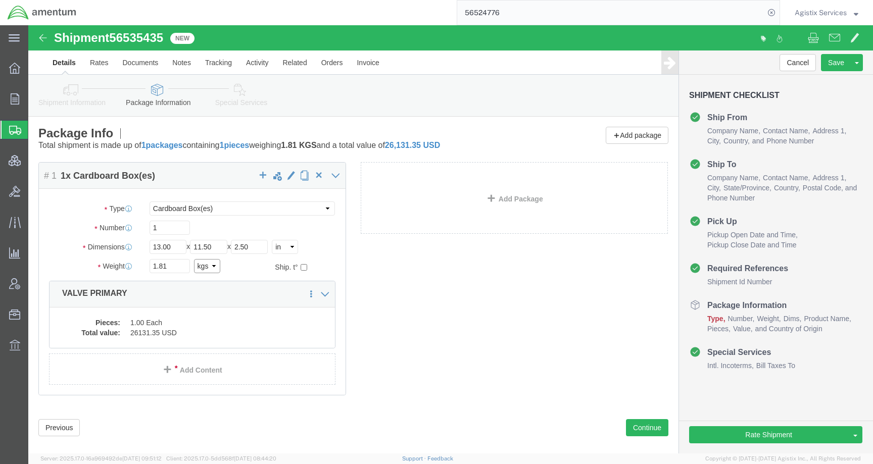
click select "Select kgs lbs"
select select "LBS"
type input "3.99"
click at [485, 13] on input "56524776" at bounding box center [610, 13] width 307 height 24
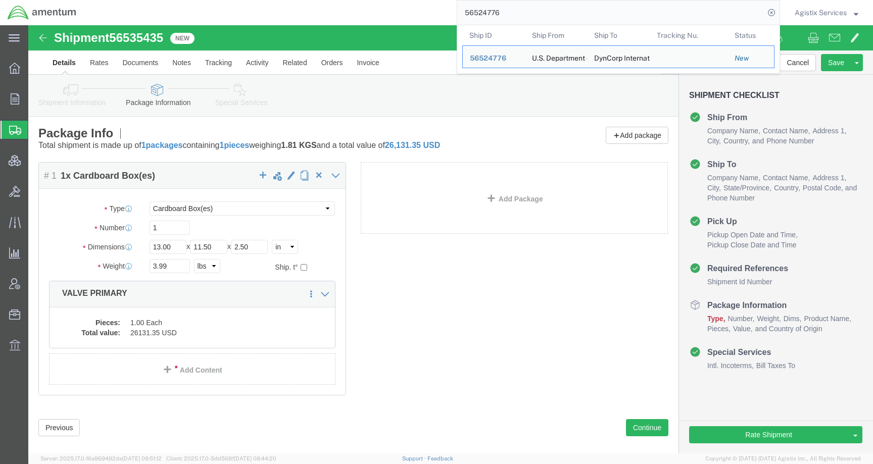
click at [485, 13] on input "56524776" at bounding box center [610, 13] width 307 height 24
click span "56535435"
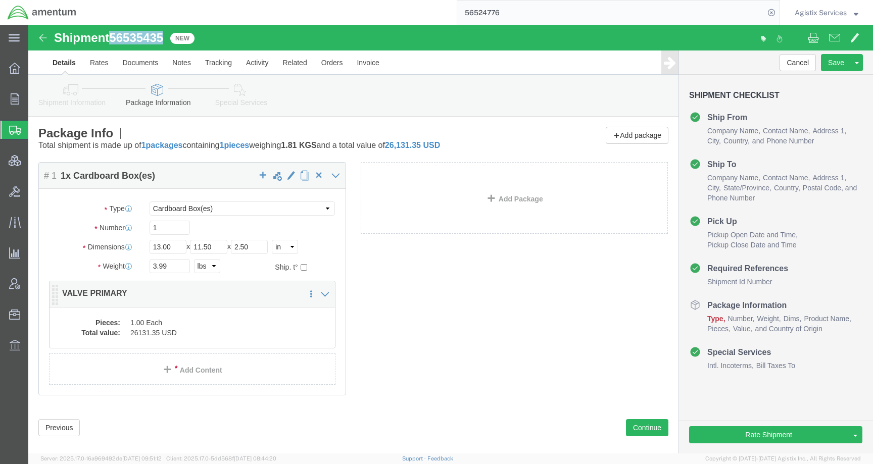
click dd "26131.35 USD"
click div
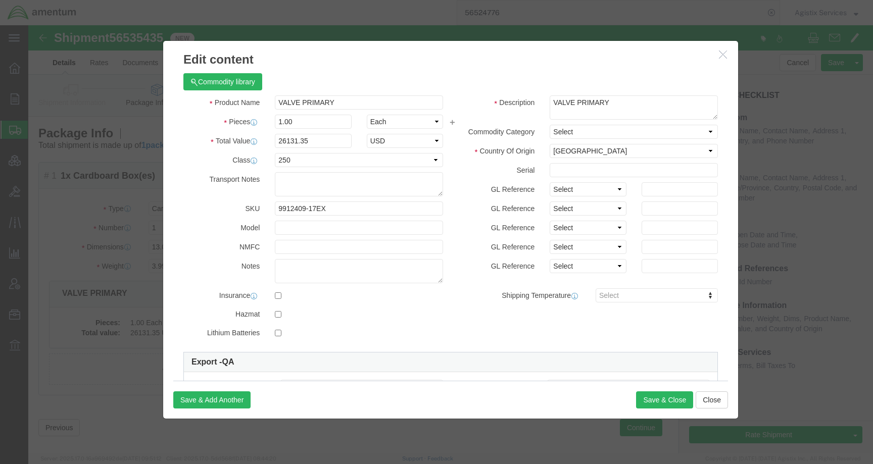
scroll to position [170, 0]
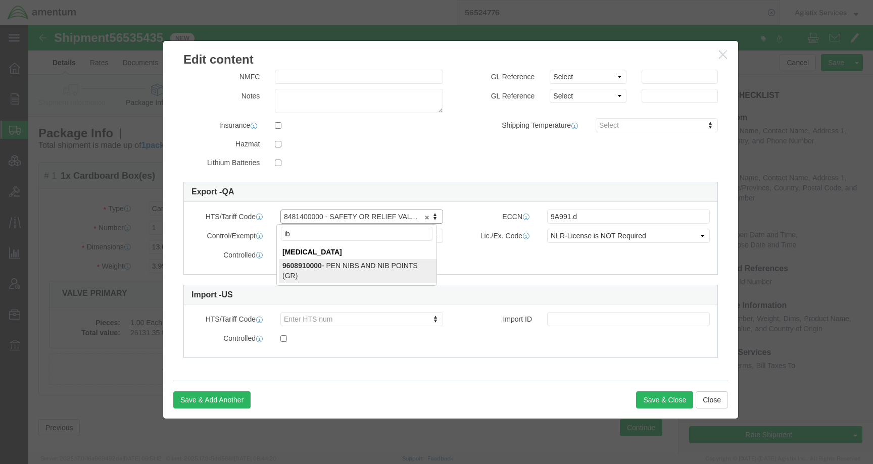
type input "i"
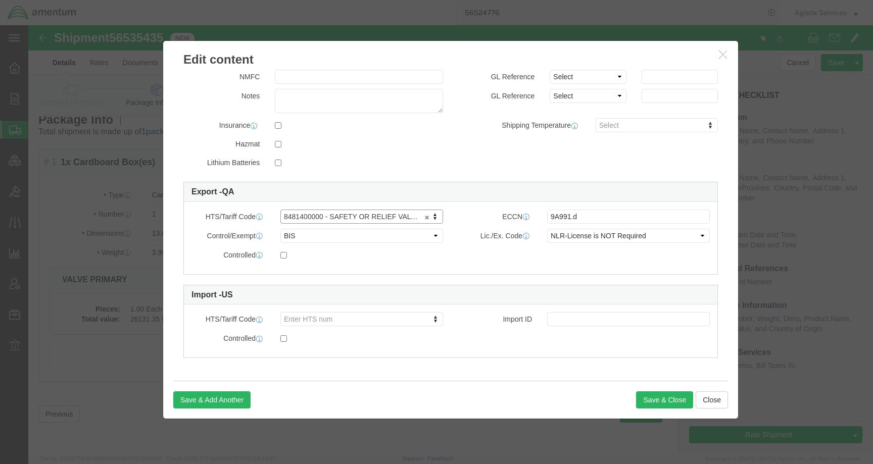
scroll to position [0, 0]
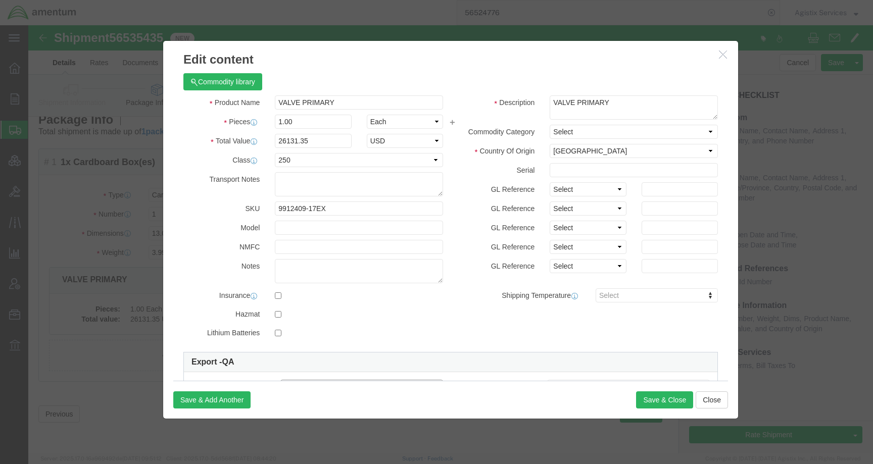
click icon "button"
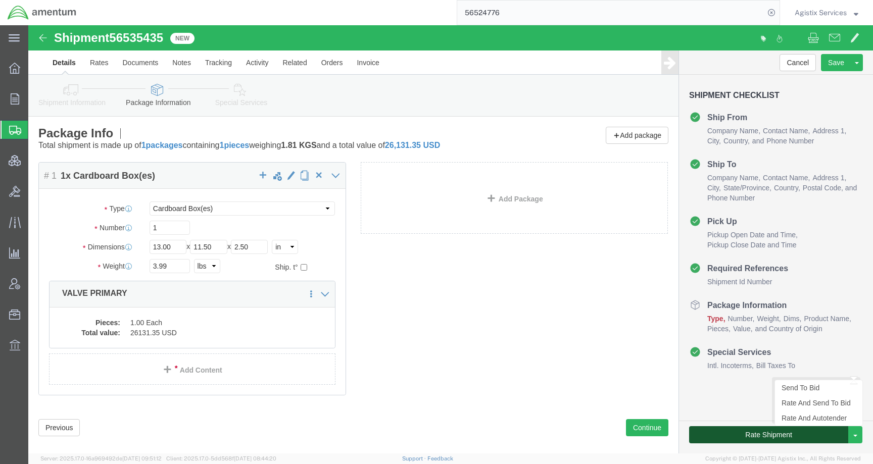
click button "Rate Shipment"
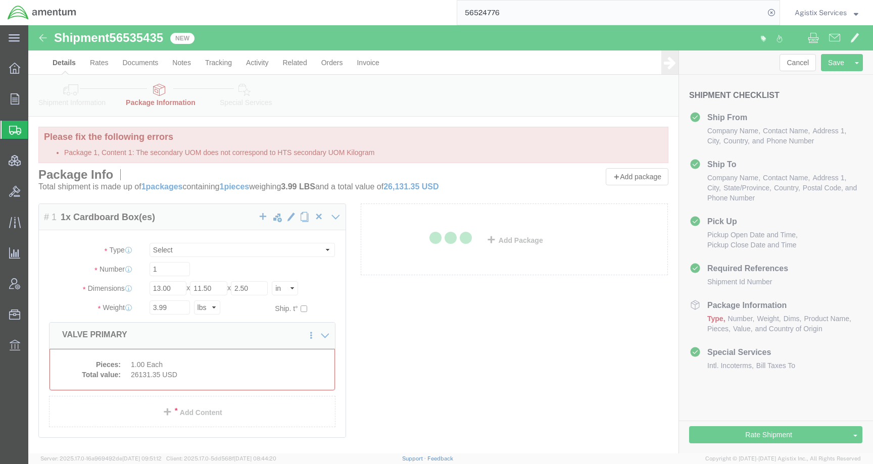
select select "CBOX"
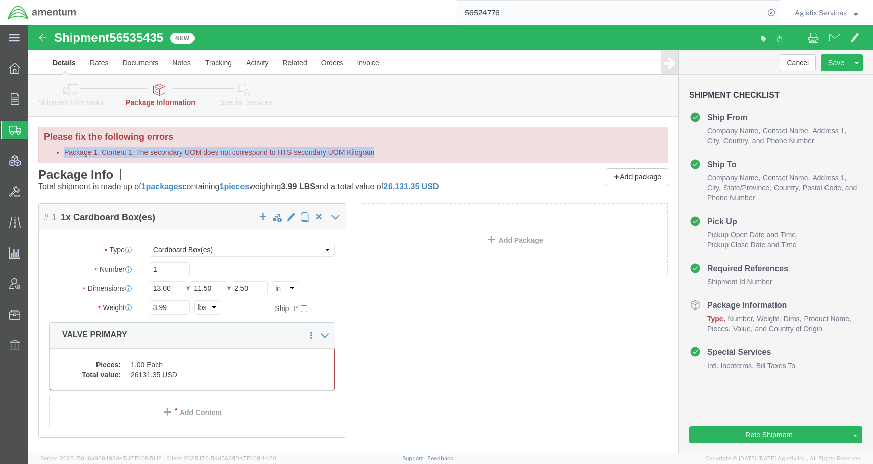
drag, startPoint x: 354, startPoint y: 125, endPoint x: 35, endPoint y: 130, distance: 318.3
click ul "Package 1, Content 1: The secondary UOM does not correspond to HTS secondary UO…"
copy li "Package 1, Content 1: The secondary UOM does not correspond to HTS secondary UO…"
click button "Cancel"
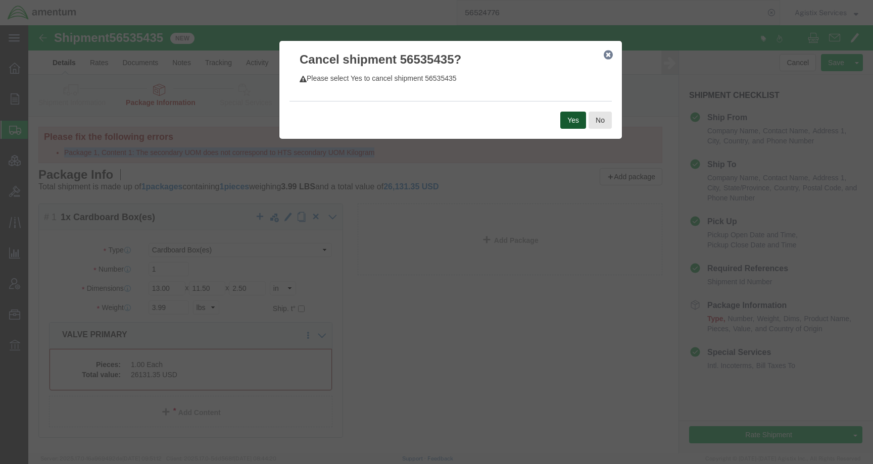
click button "Yes"
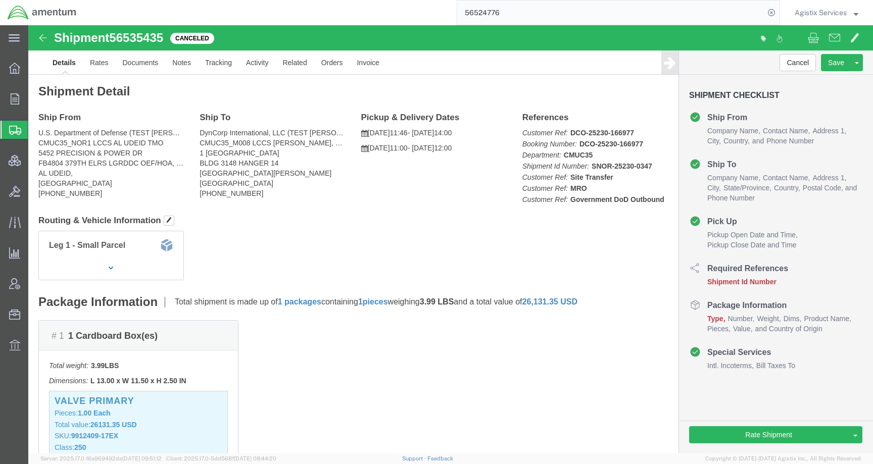
click at [817, 11] on span "Agistix Services" at bounding box center [821, 12] width 52 height 11
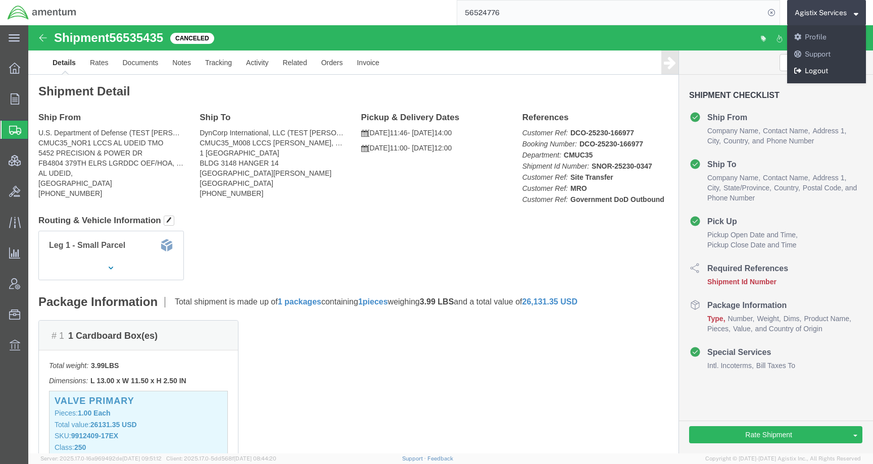
click at [798, 69] on icon at bounding box center [797, 70] width 7 height 7
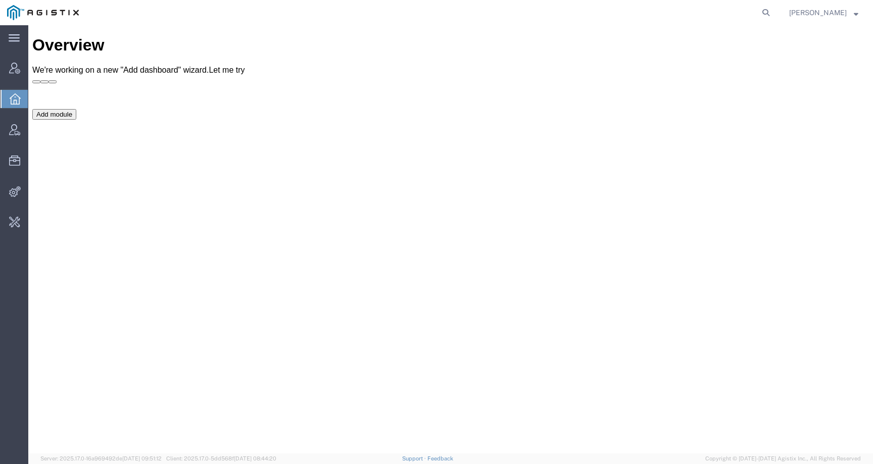
drag, startPoint x: 775, startPoint y: 12, endPoint x: 765, endPoint y: 16, distance: 11.1
click at [773, 12] on icon at bounding box center [766, 13] width 14 height 14
click at [748, 20] on input "search" at bounding box center [605, 13] width 307 height 24
paste input "56522462"
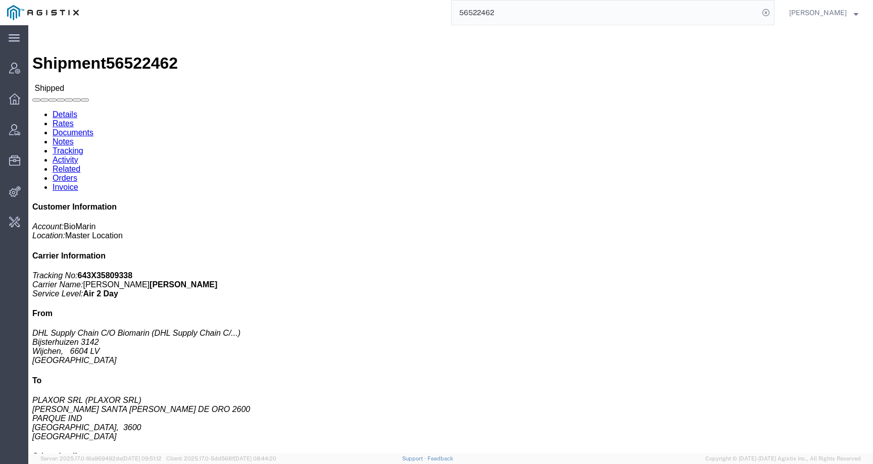
click h3 "VOX 10X 0.56MG/VL 10X 0.7ML /DWS DE Medicaments, consisting, mixed"
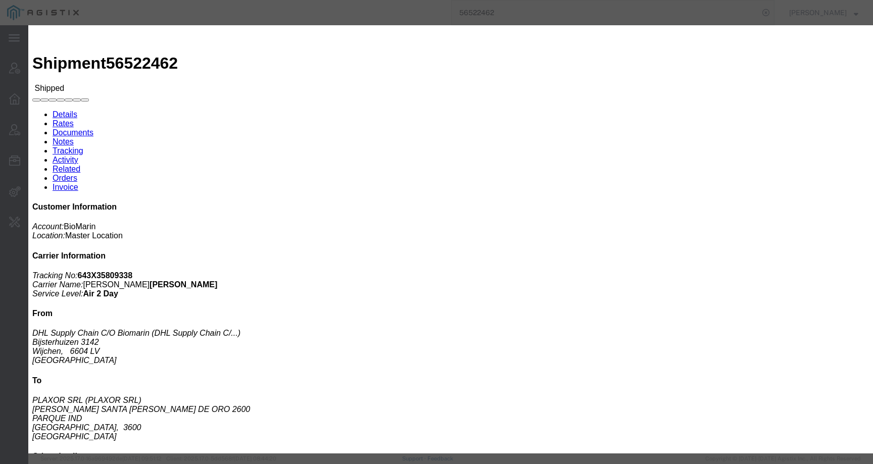
click div
click button "button"
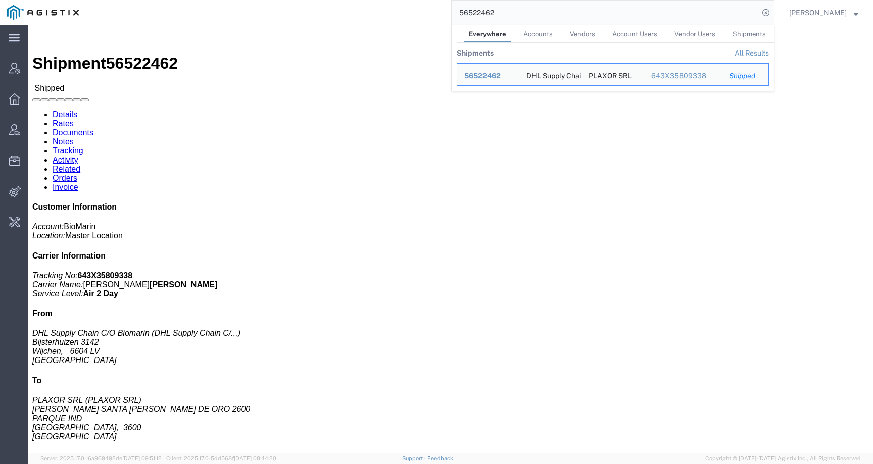
drag, startPoint x: 516, startPoint y: 16, endPoint x: 442, endPoint y: 14, distance: 73.8
click at [442, 14] on div "56522462 Everywhere Accounts Vendors Account Users Vendor Users Shipments Shipm…" at bounding box center [430, 12] width 689 height 25
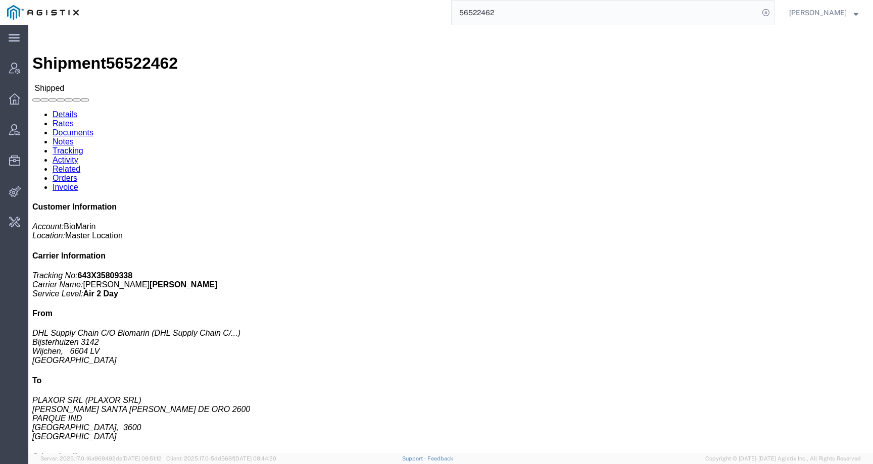
paste input "08388"
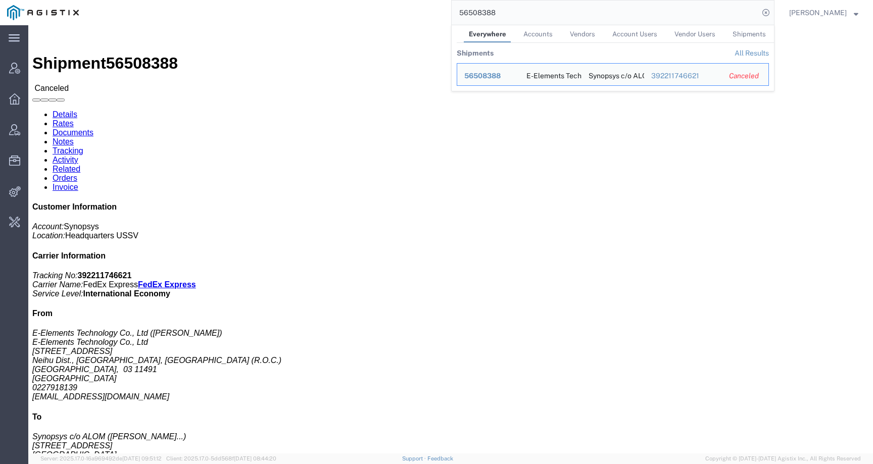
drag, startPoint x: 517, startPoint y: 18, endPoint x: 426, endPoint y: 16, distance: 91.0
click at [426, 16] on div "56508388 Everywhere Accounts Vendors Account Users Vendor Users Shipments Shipm…" at bounding box center [430, 12] width 689 height 25
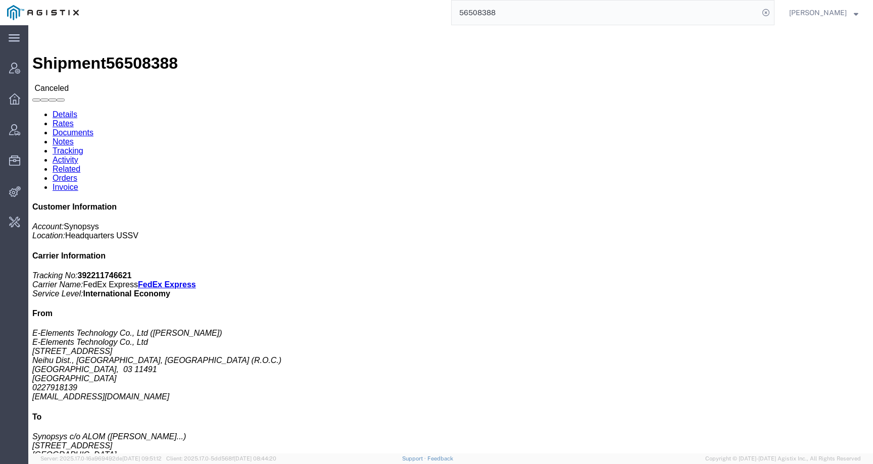
paste input "392105093814"
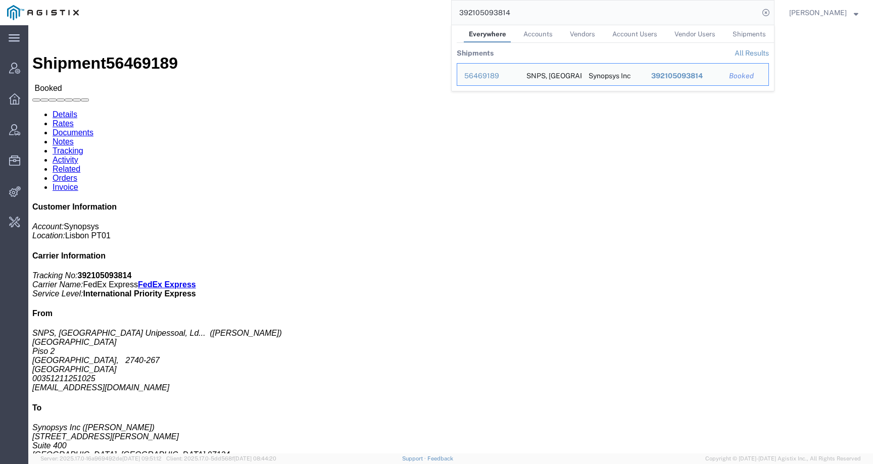
click div "Leg 1 - Small Parcel"
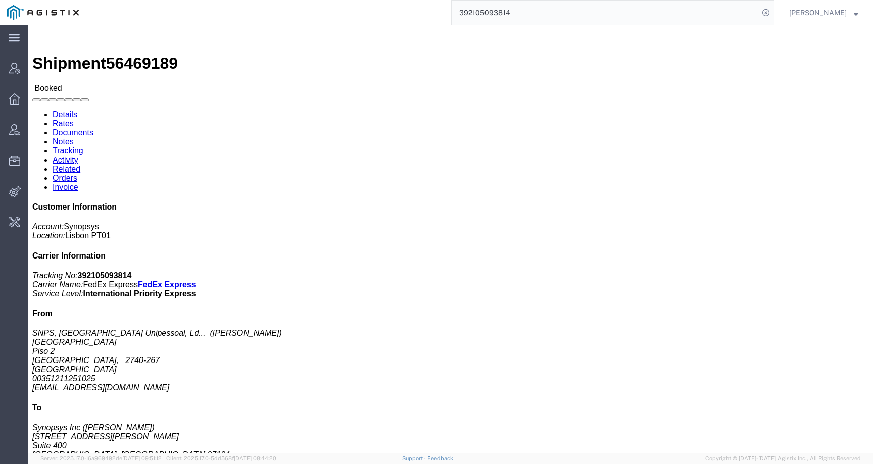
click link "Rates"
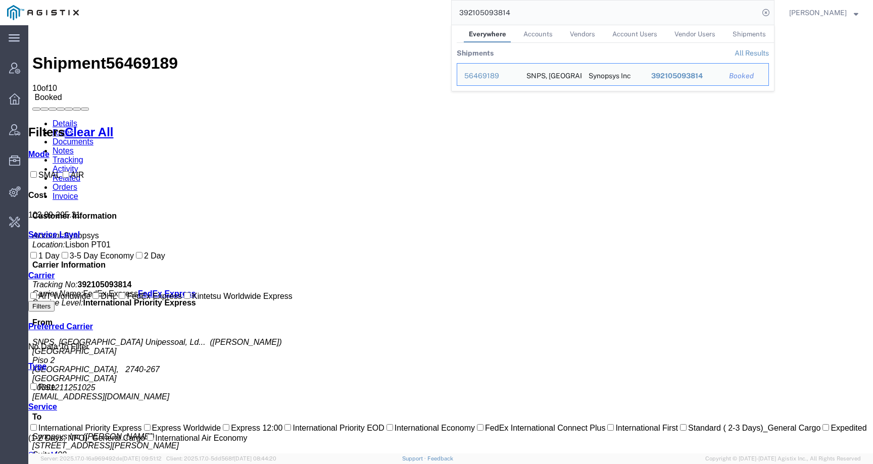
drag, startPoint x: 532, startPoint y: 12, endPoint x: 379, endPoint y: 12, distance: 152.6
click at [379, 12] on div "392105093814 Everywhere Accounts Vendors Account Users Vendor Users Shipments S…" at bounding box center [430, 12] width 689 height 25
paste input "56535442"
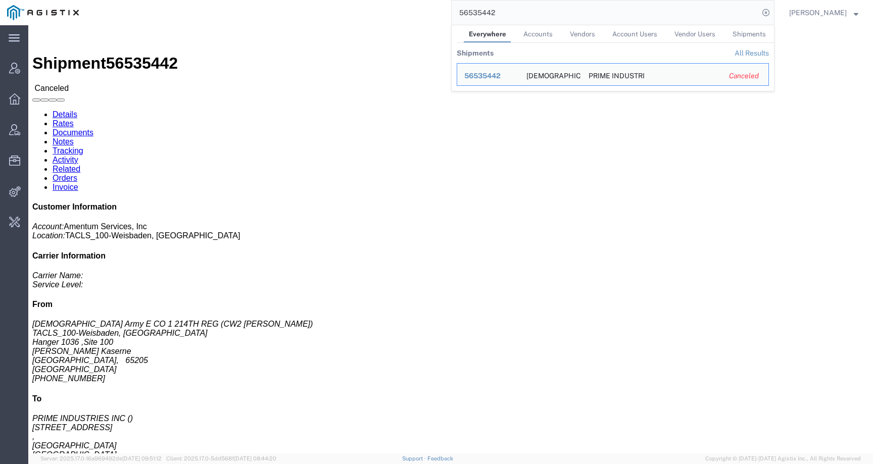
drag, startPoint x: 533, startPoint y: 13, endPoint x: 432, endPoint y: 13, distance: 101.0
click at [432, 13] on div "56535442 Everywhere Accounts Vendors Account Users Vendor Users Shipments Shipm…" at bounding box center [430, 12] width 689 height 25
paste input "469189"
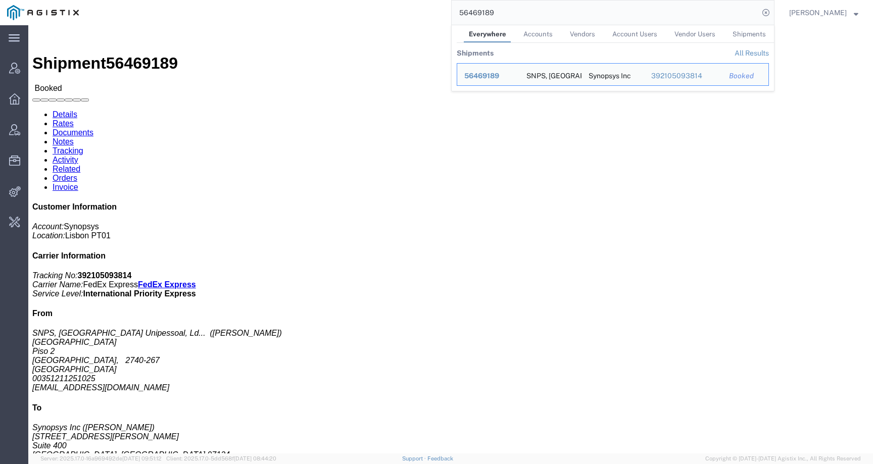
click div "Leg 1 - Small Parcel"
drag, startPoint x: 529, startPoint y: 8, endPoint x: 379, endPoint y: 6, distance: 149.5
click at [379, 6] on div "56469189 Everywhere Accounts Vendors Account Users Vendor Users Shipments Shipm…" at bounding box center [430, 12] width 689 height 25
paste input "56508565"
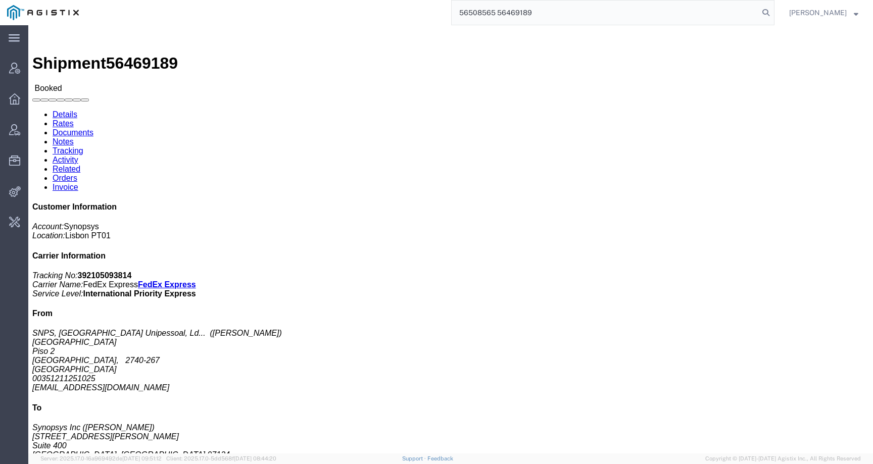
drag, startPoint x: 546, startPoint y: 13, endPoint x: 420, endPoint y: 11, distance: 125.8
click at [420, 12] on div "56508565 56469189" at bounding box center [430, 12] width 689 height 25
paste input "search"
type input "56508565"
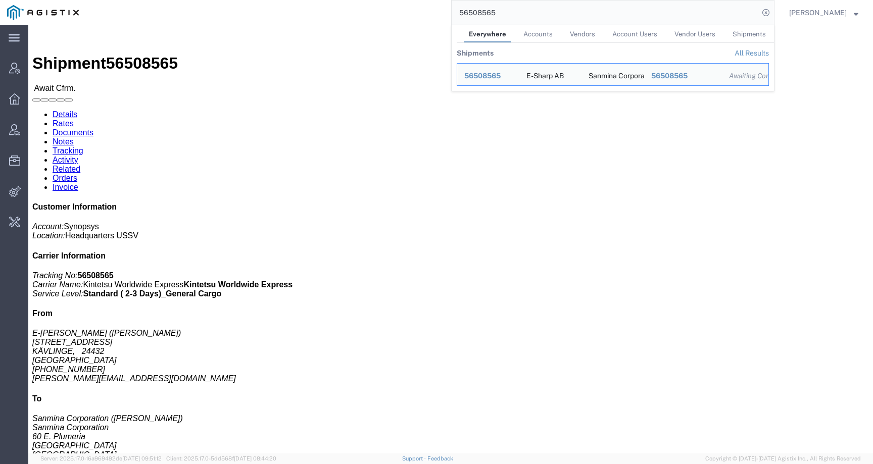
click div "Ship From E-Sharp AB (Ingrid Castro) Götgatan 3 KÄVLINGE, 24432 Sweden +4670487…"
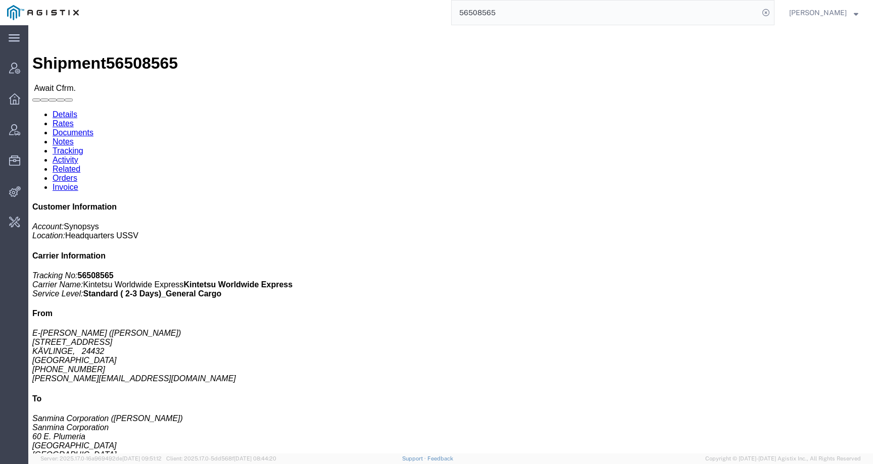
click span "56508565"
copy span "56508565"
click link "Activity"
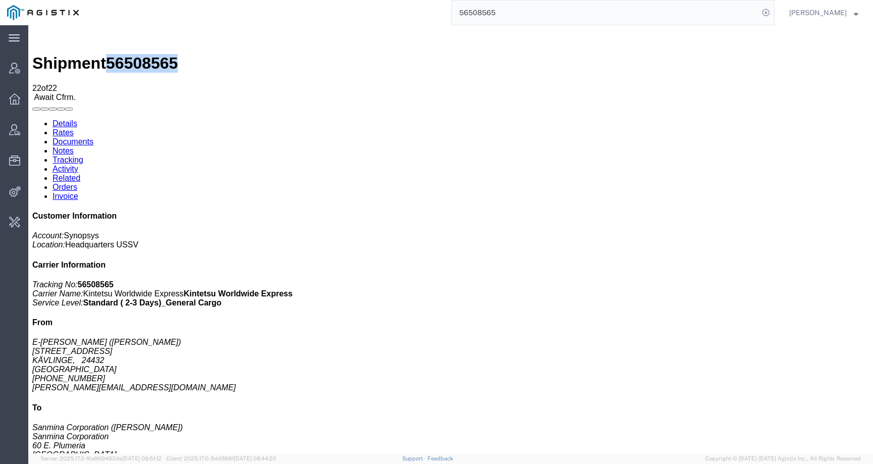
scroll to position [185, 0]
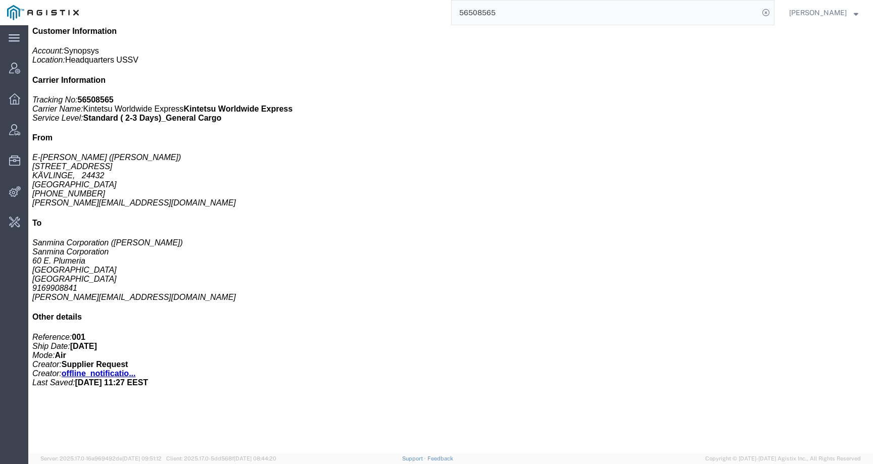
drag, startPoint x: 553, startPoint y: 370, endPoint x: 475, endPoint y: 367, distance: 78.4
copy td "rvarela@synopsys.com"
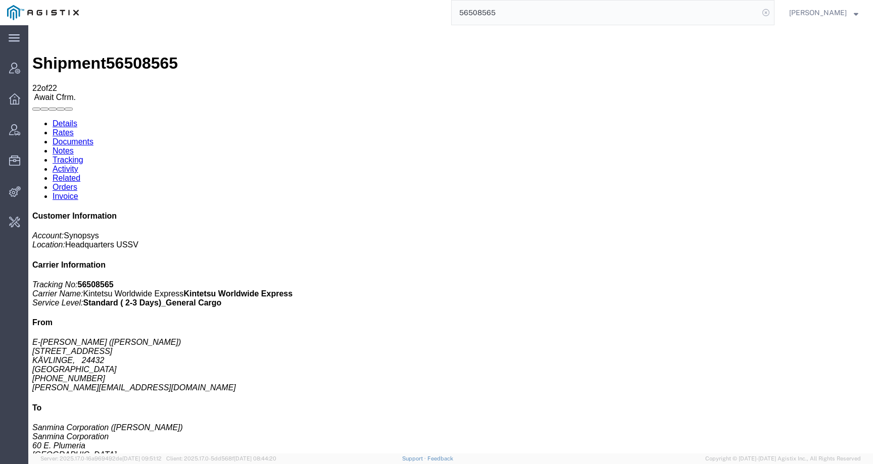
click at [773, 12] on icon at bounding box center [766, 13] width 14 height 14
click at [719, 12] on input "search" at bounding box center [605, 13] width 307 height 24
type input "offline@synopsys"
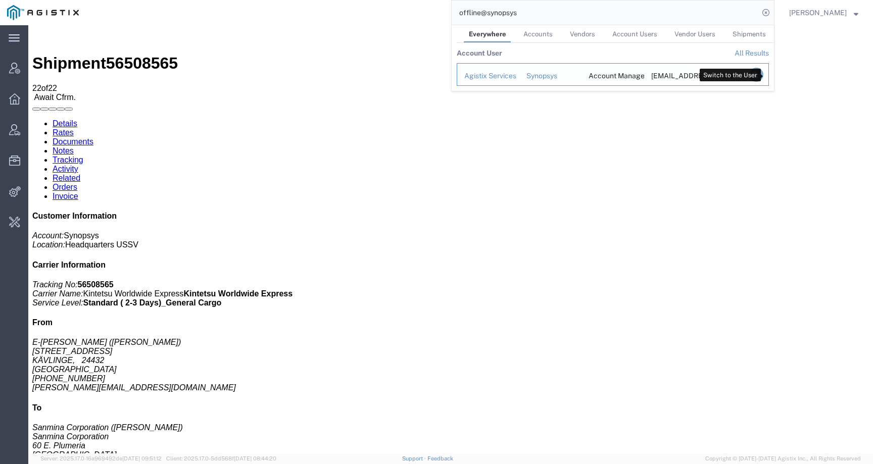
click at [763, 73] on icon "Search Results" at bounding box center [756, 75] width 14 height 14
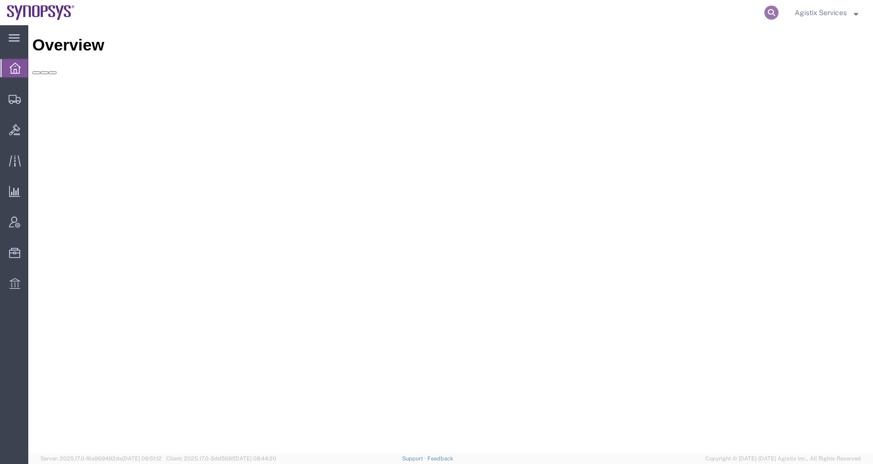
click at [773, 14] on icon at bounding box center [771, 13] width 14 height 14
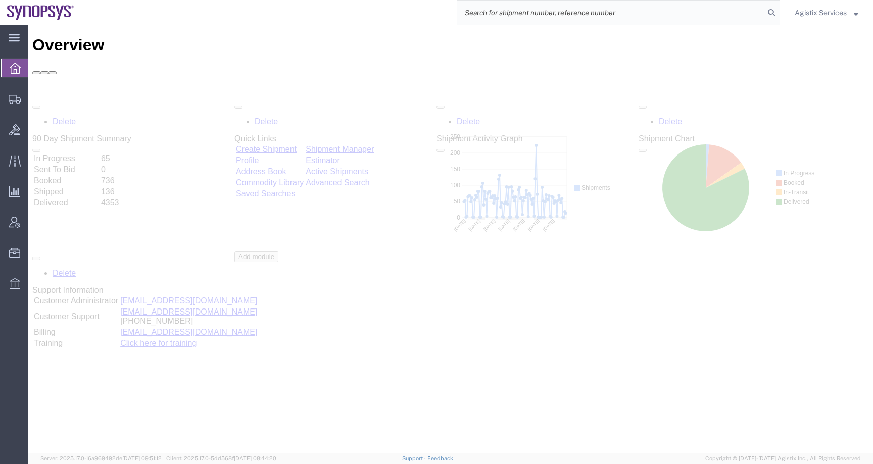
click at [742, 14] on input "search" at bounding box center [610, 13] width 307 height 24
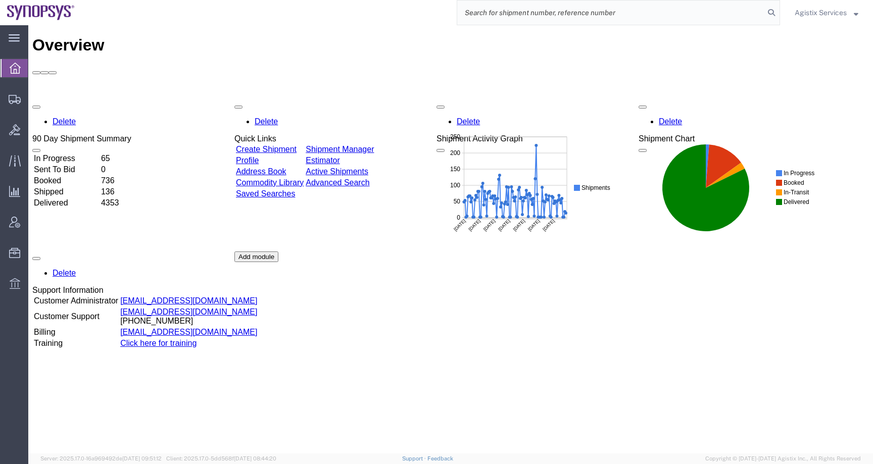
paste input "56508565"
type input "56508565"
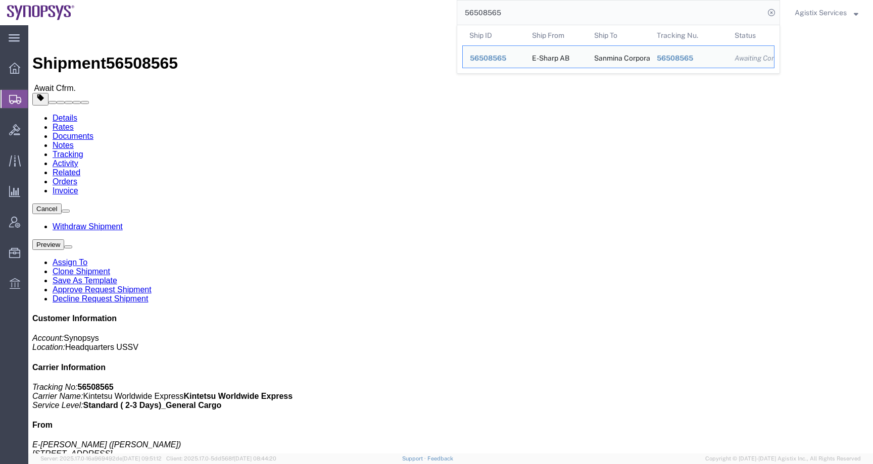
click div "Ship From E-[PERSON_NAME] ([PERSON_NAME]) [STREET_ADDRESS] [PHONE_NUMBER] [PERS…"
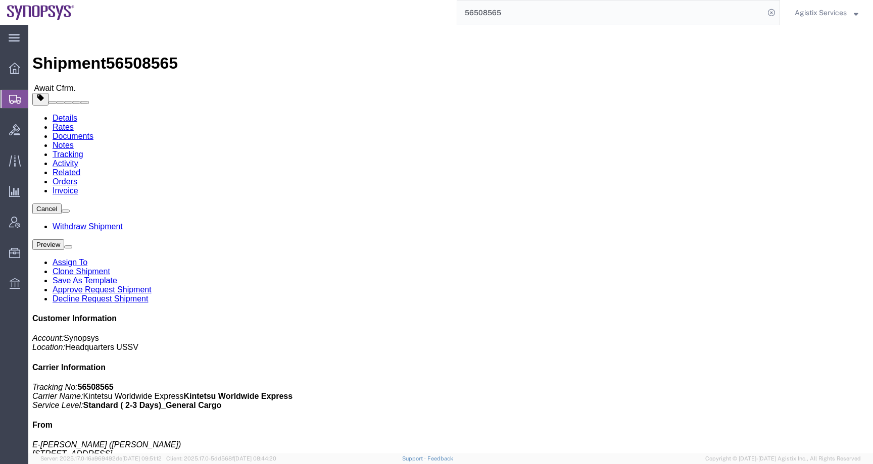
click at [11, 96] on icon at bounding box center [15, 99] width 12 height 9
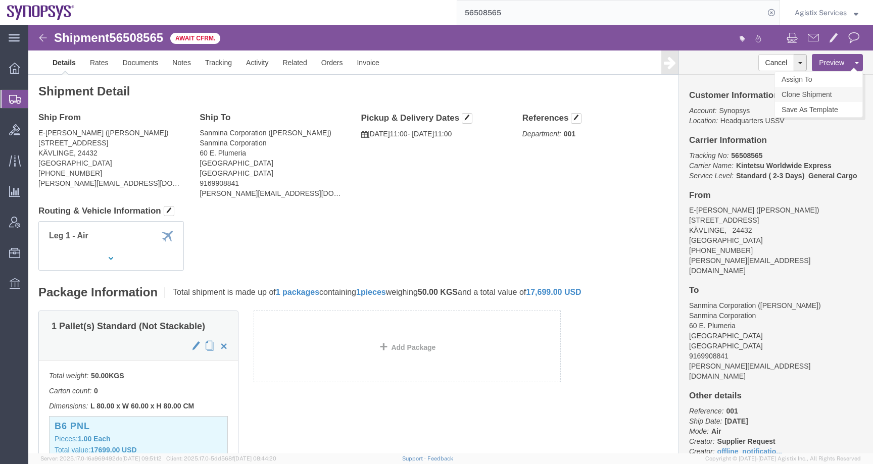
click link "Clone Shipment"
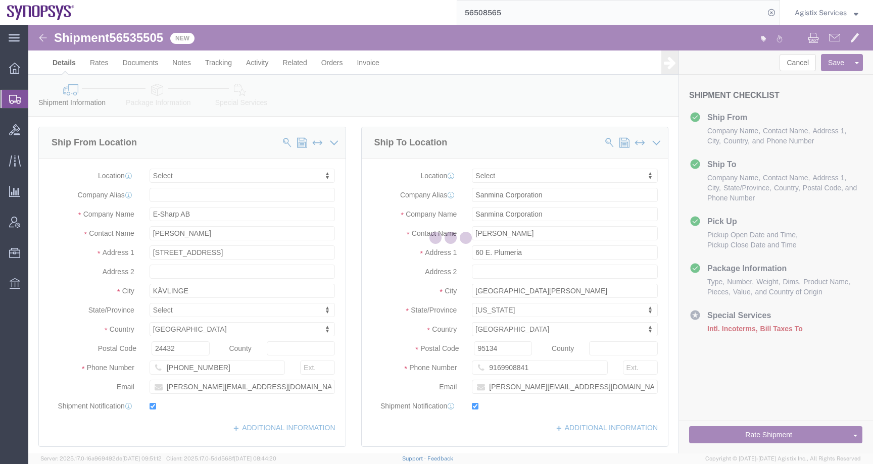
select select
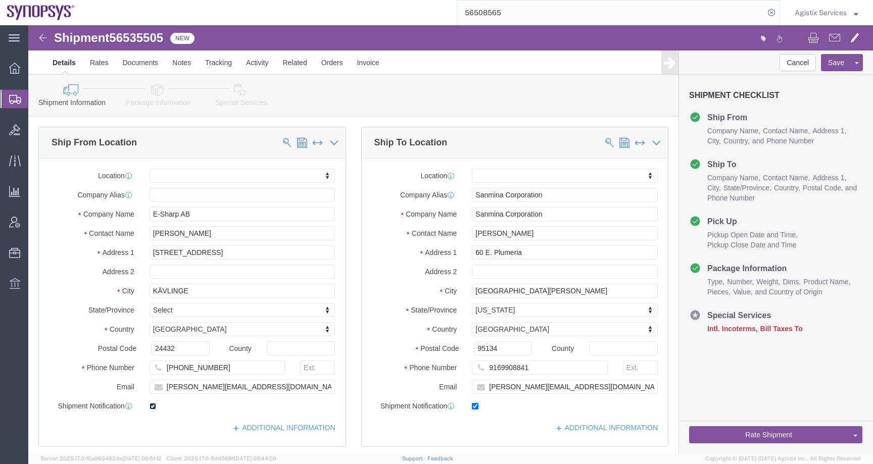
click input "checkbox"
checkbox input "false"
drag, startPoint x: 211, startPoint y: 365, endPoint x: 134, endPoint y: 364, distance: 77.3
click input "[PERSON_NAME][EMAIL_ADDRESS][DOMAIN_NAME]"
click input "checkbox"
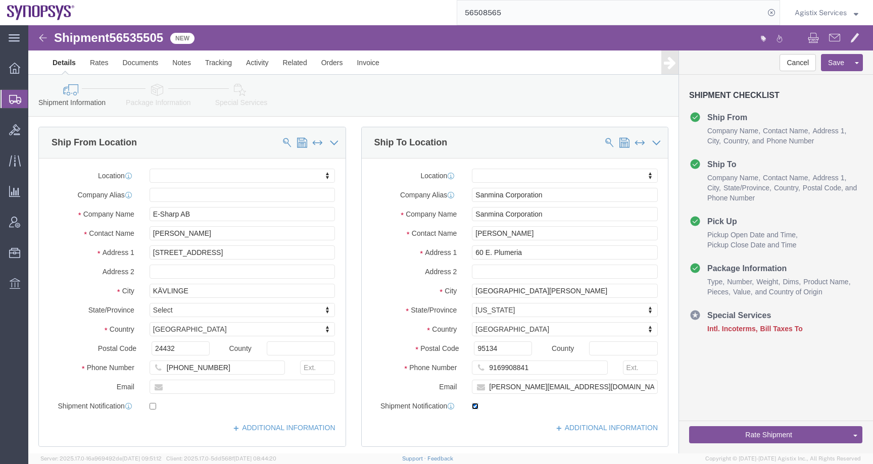
checkbox input "false"
drag, startPoint x: 582, startPoint y: 362, endPoint x: 420, endPoint y: 361, distance: 162.2
click div "Email mansi.somaiya@sanmina.com"
drag, startPoint x: 206, startPoint y: 340, endPoint x: 101, endPoint y: 340, distance: 105.6
click div "Phone Number +46704878222"
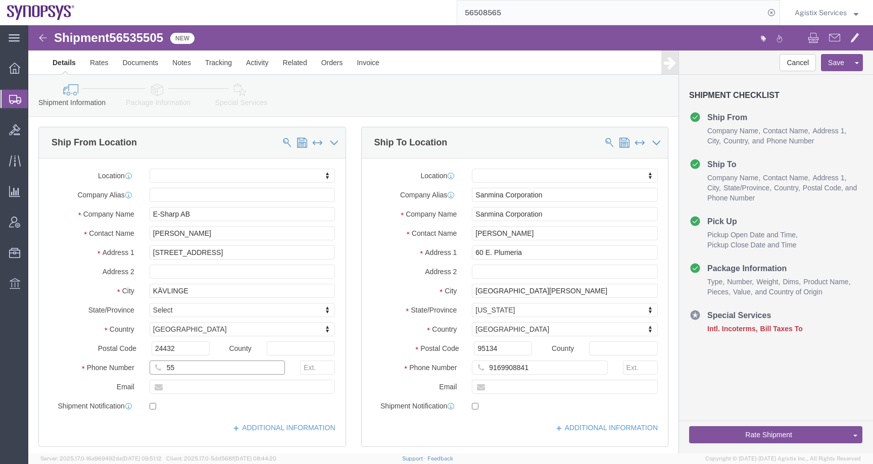
type input "555-5554-5555"
drag, startPoint x: 197, startPoint y: 346, endPoint x: 129, endPoint y: 344, distance: 67.2
click div "555-5554-5555 7"
drag, startPoint x: 515, startPoint y: 347, endPoint x: 418, endPoint y: 340, distance: 96.7
click div "Phone Number 9169908841"
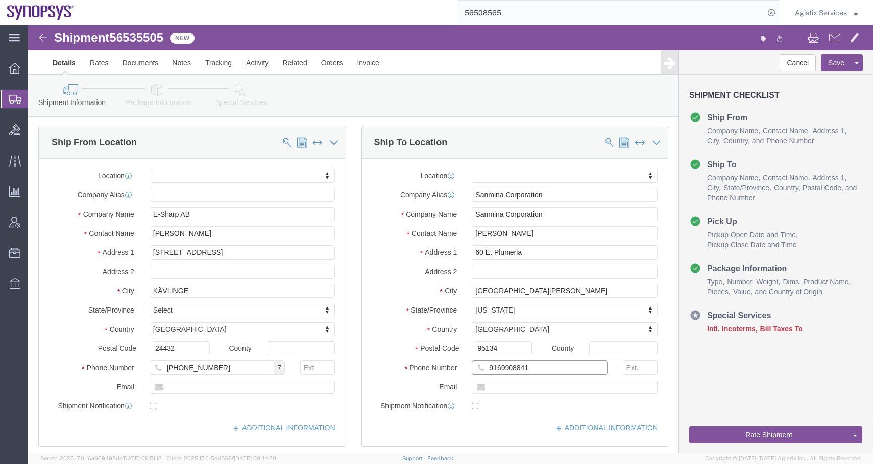
paste input "555-5554-5555"
type input "555-5554-5555"
drag, startPoint x: 171, startPoint y: 211, endPoint x: 106, endPoint y: 211, distance: 64.7
click div "Contact Name Ingrid Castro"
type input "KATE TEST"
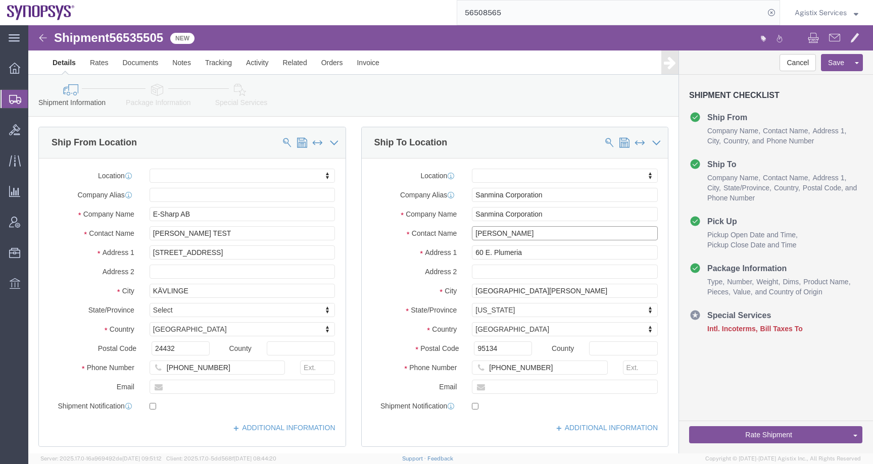
drag, startPoint x: 508, startPoint y: 207, endPoint x: 423, endPoint y: 207, distance: 85.4
click div "Contact Name Mansi Somaiya"
type input "KATE TEST"
click icon
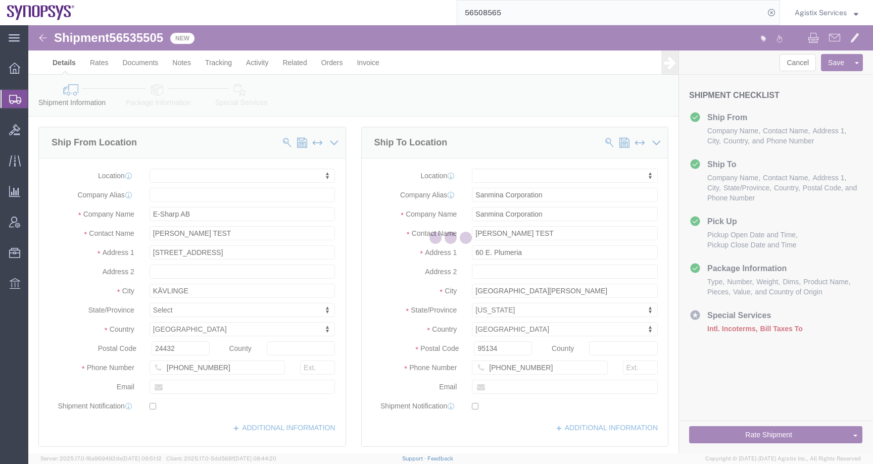
select select
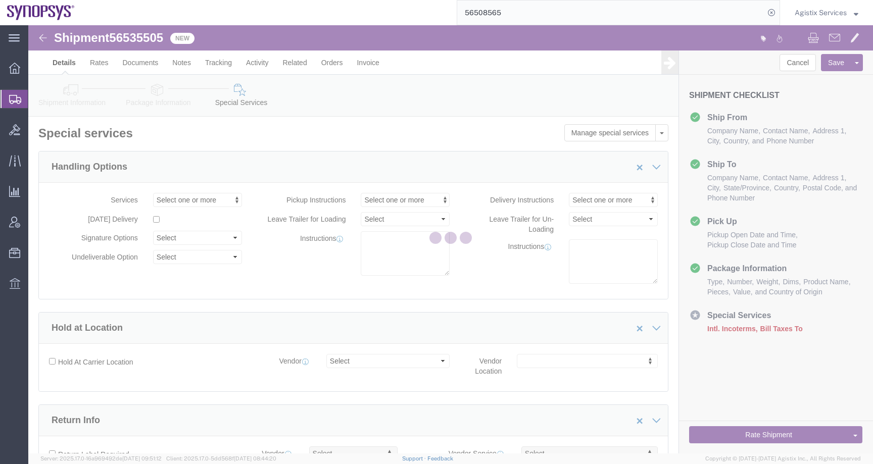
select select "COSTCENTER"
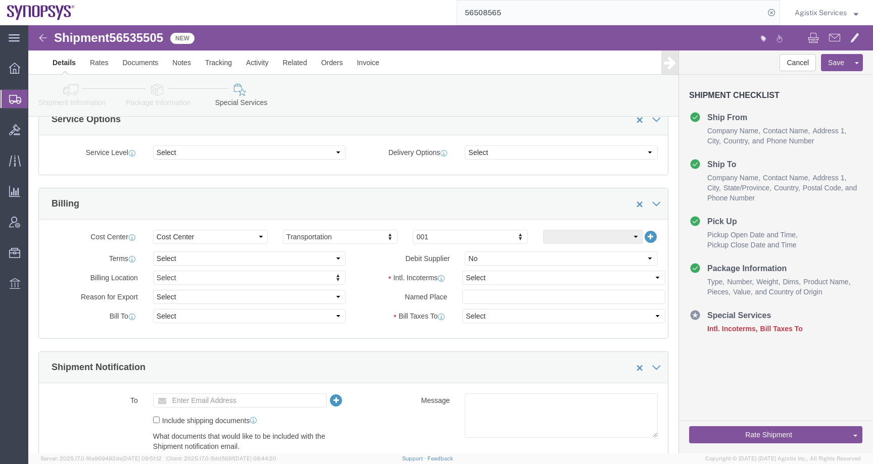
scroll to position [387, 0]
click select "Select Carriage Insurance Paid Carriage Paid To Cost and Freight Cost Insurance…"
select select "DDP"
select select "SHIP"
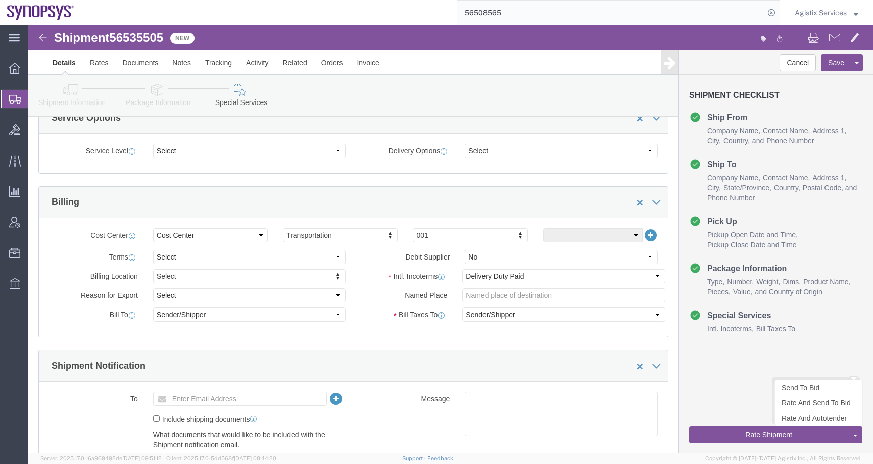
click button "Rate Shipment"
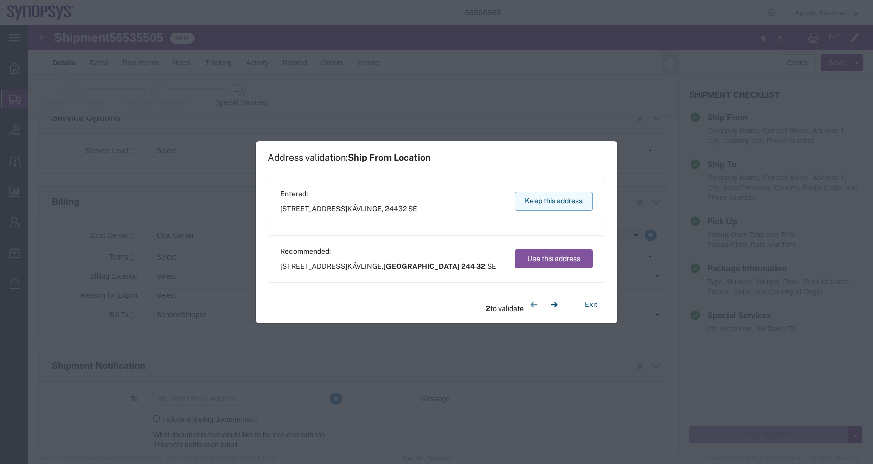
click at [557, 207] on button "Keep this address" at bounding box center [554, 201] width 78 height 19
click at [556, 204] on button "Keep this address" at bounding box center [554, 201] width 78 height 19
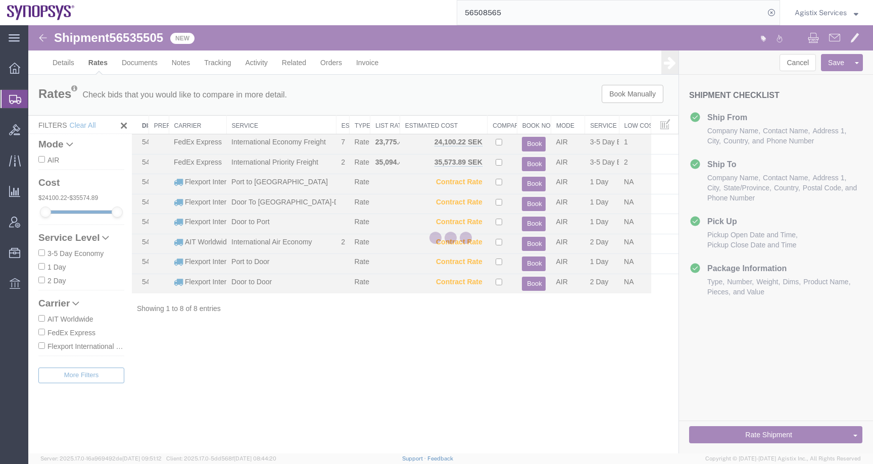
scroll to position [0, 0]
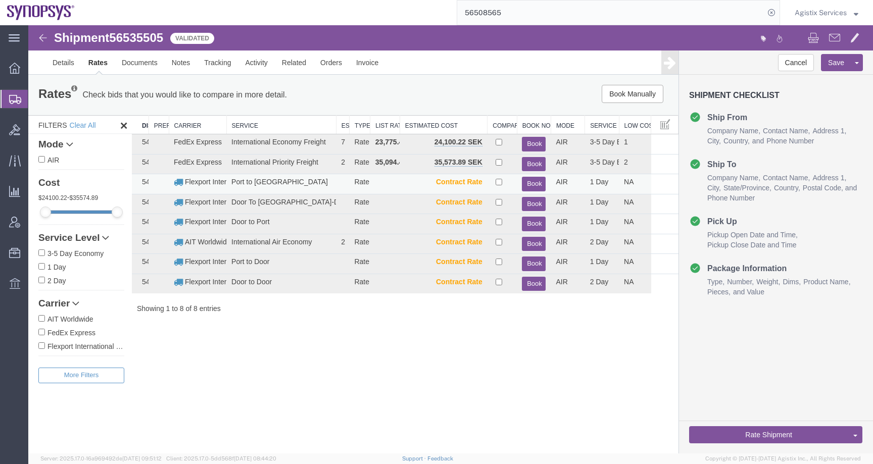
click at [530, 188] on button "Book" at bounding box center [534, 184] width 24 height 15
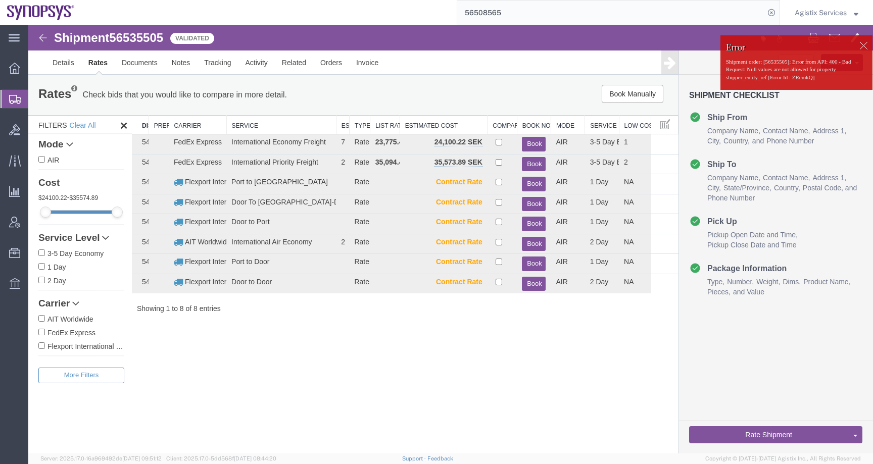
click at [861, 47] on div at bounding box center [863, 45] width 15 height 15
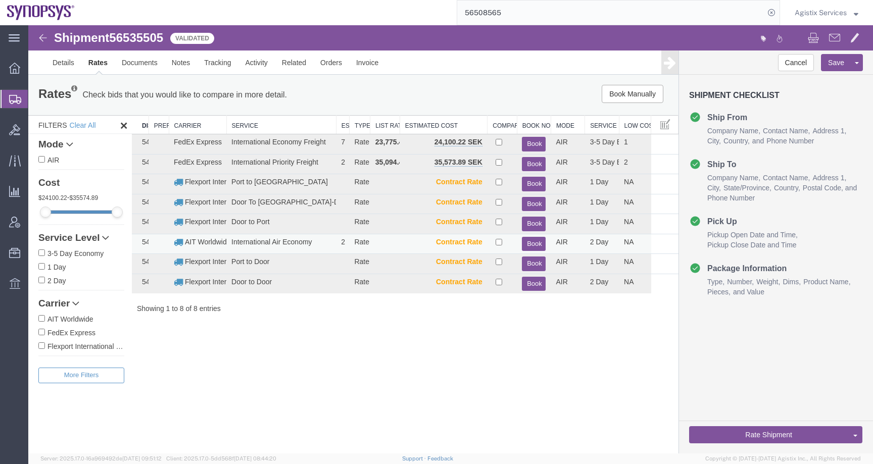
click at [523, 242] on button "Book" at bounding box center [534, 244] width 24 height 15
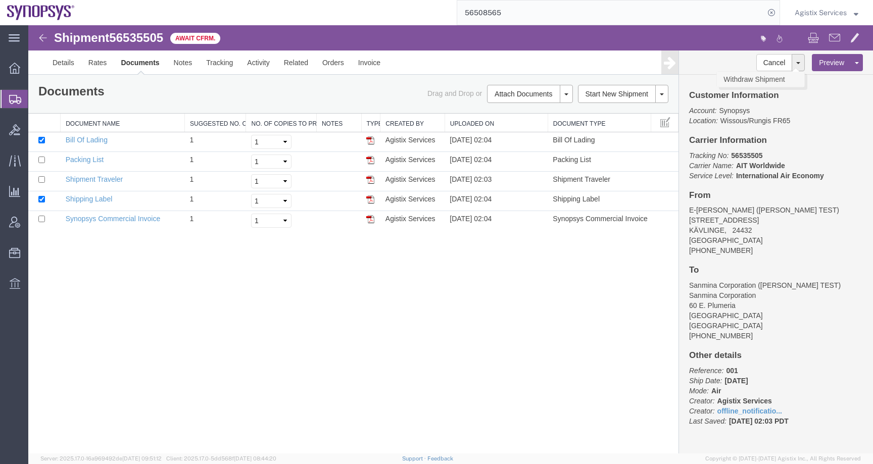
click at [766, 79] on link "Withdraw Shipment" at bounding box center [760, 79] width 87 height 15
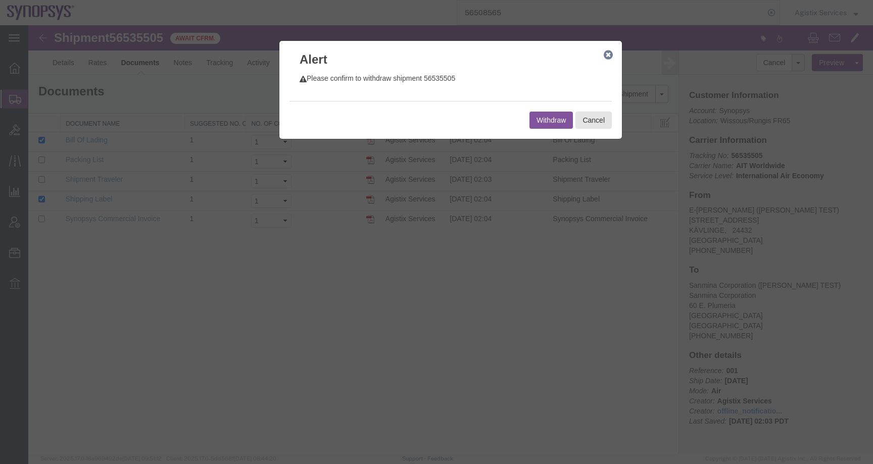
click at [565, 121] on button "Withdraw" at bounding box center [550, 120] width 43 height 17
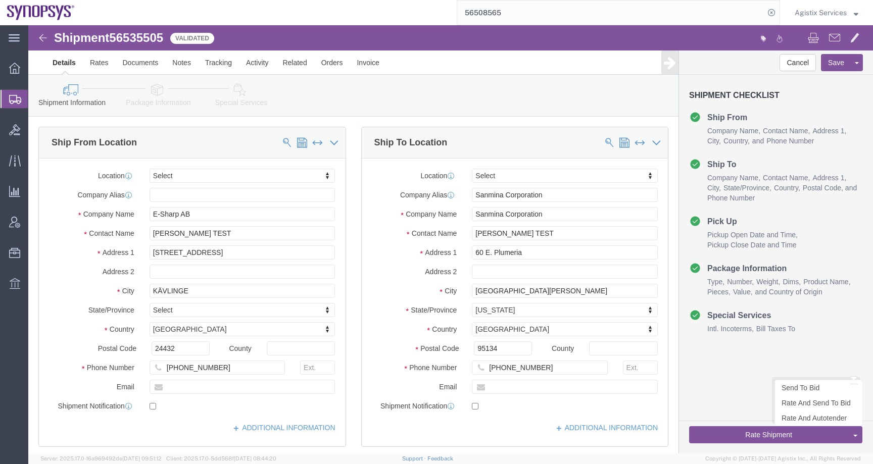
click button "Rate Shipment"
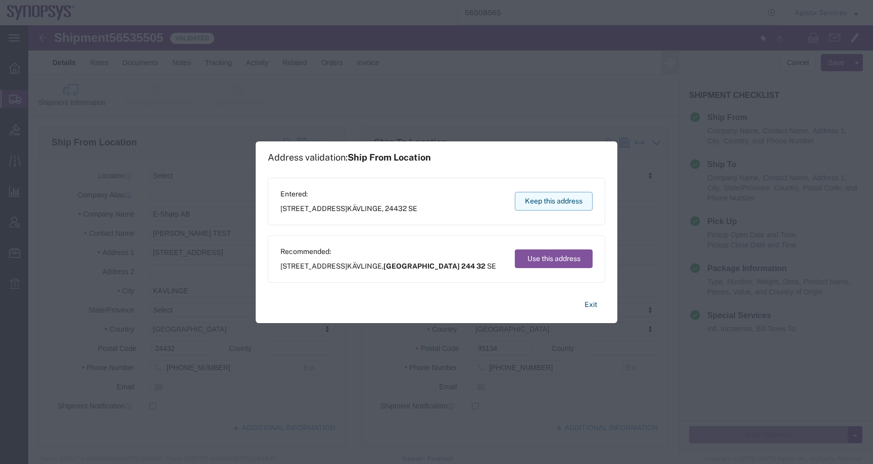
click at [562, 197] on button "Keep this address" at bounding box center [554, 201] width 78 height 19
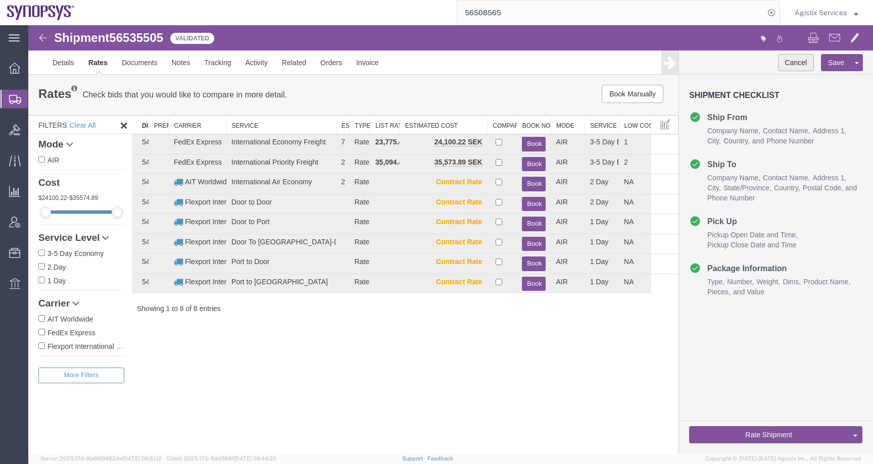
click at [799, 65] on button "Cancel" at bounding box center [796, 62] width 36 height 17
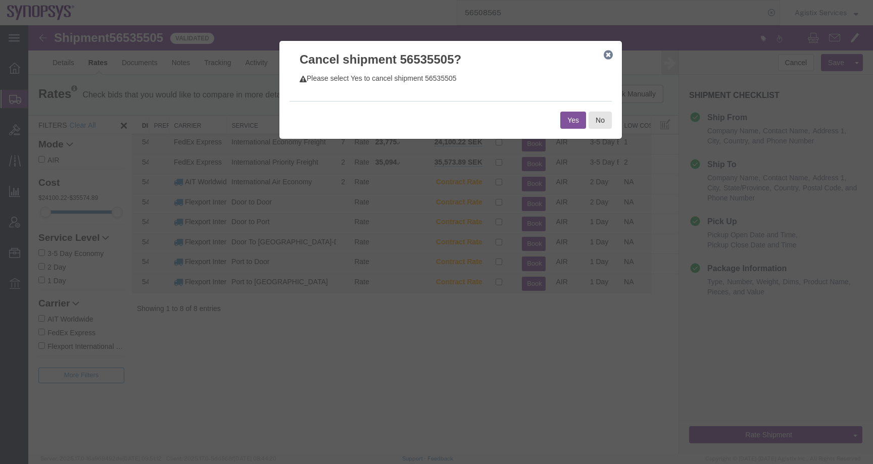
click at [571, 119] on button "Yes" at bounding box center [573, 120] width 26 height 17
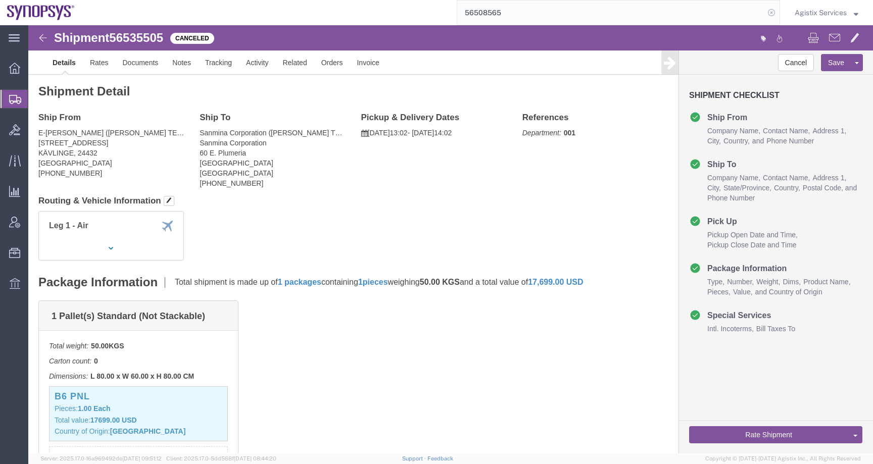
click at [769, 11] on icon at bounding box center [771, 13] width 14 height 14
click at [719, 11] on input "search" at bounding box center [610, 13] width 307 height 24
paste input "56508565"
type input "56508565"
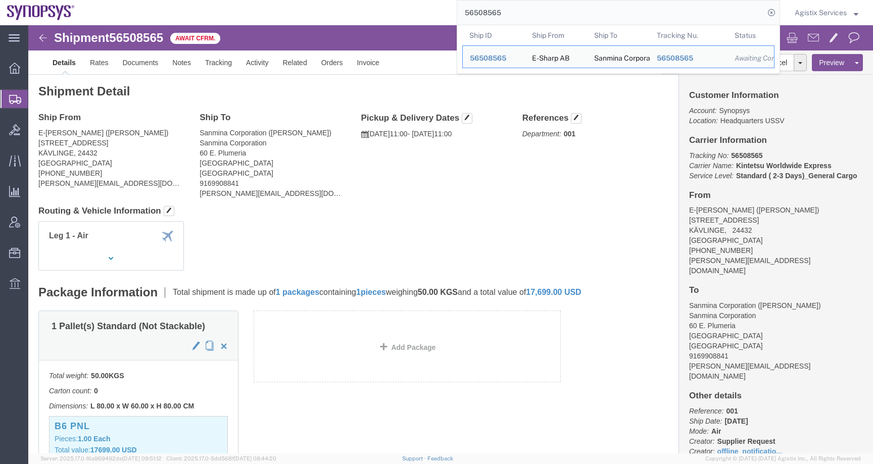
click div "Ship From E-Sharp AB (Ingrid Castro) Götgatan 3 KÄVLINGE, 24432 Sweden +4670487…"
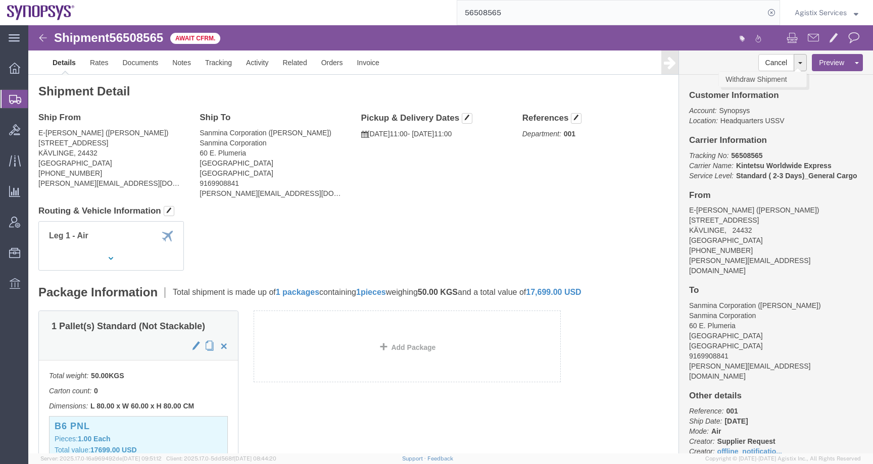
click link "Withdraw Shipment"
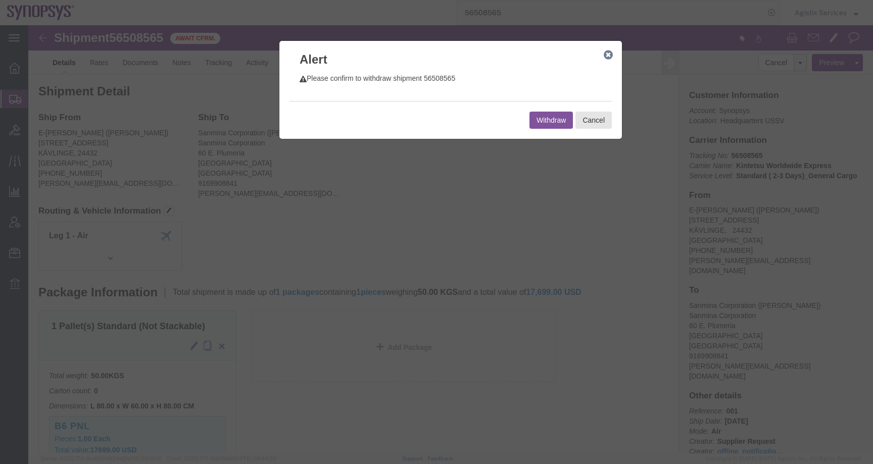
click button "Withdraw"
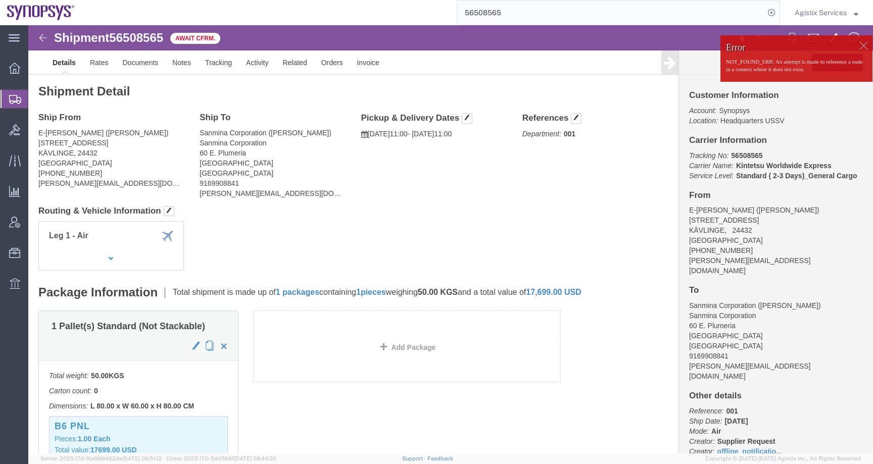
click div
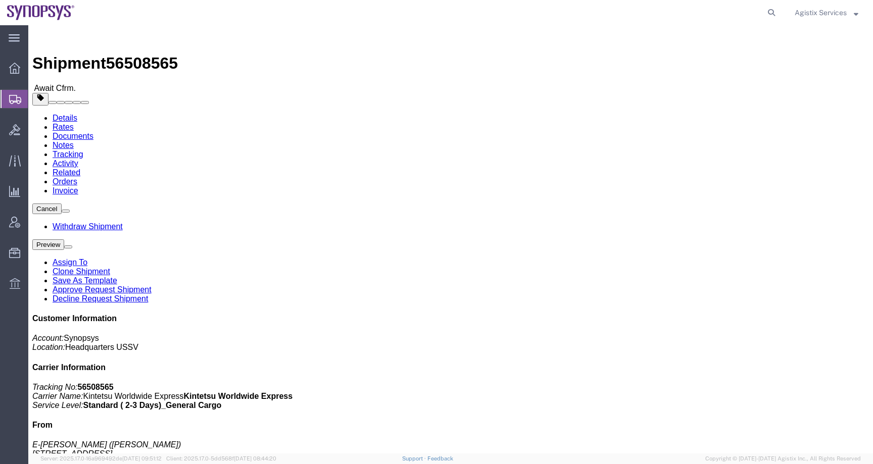
click link "Withdraw Shipment"
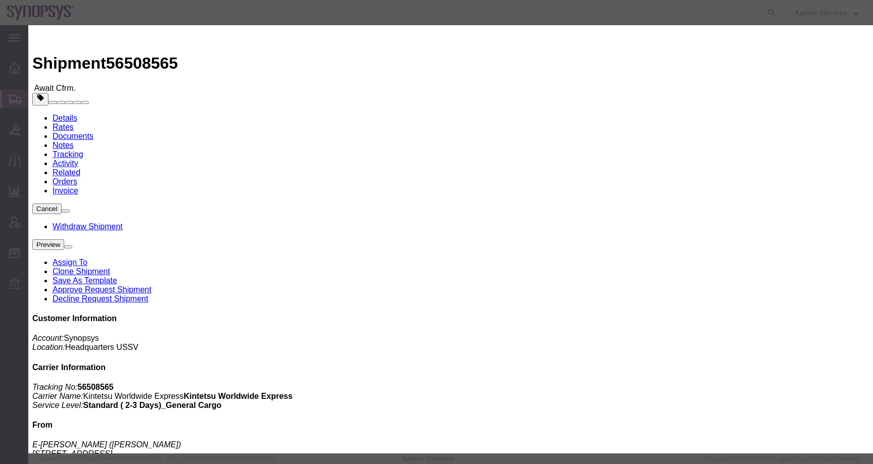
click button "Withdraw"
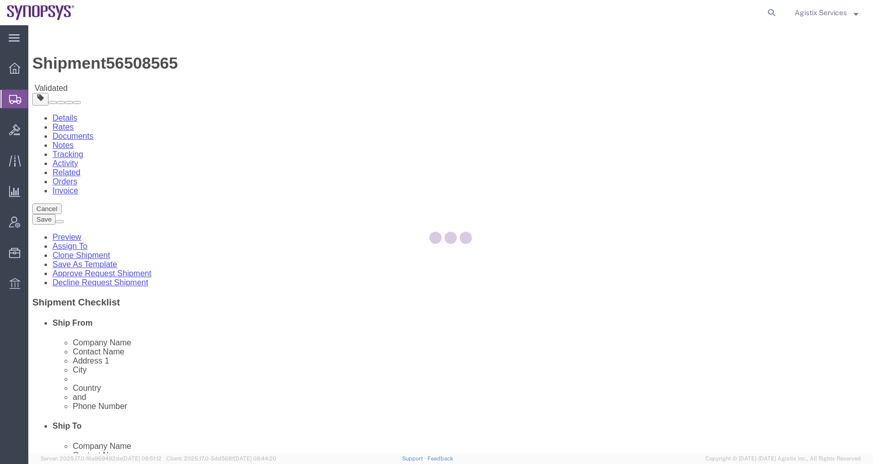
select select
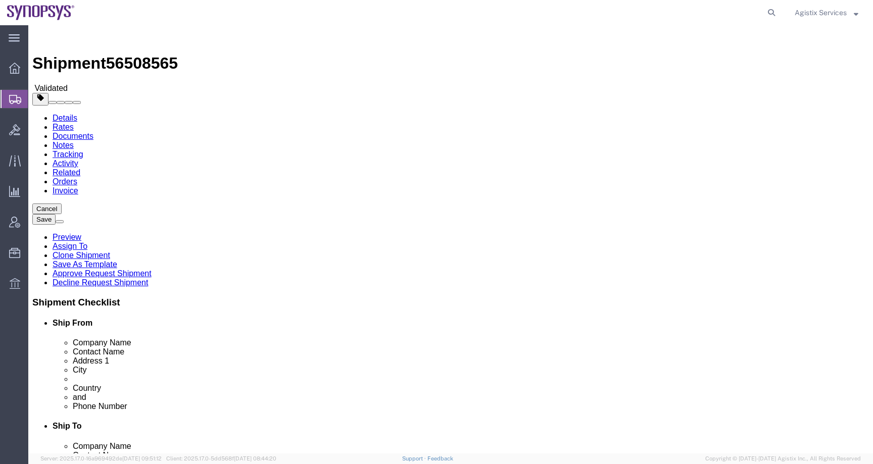
click button "Rate Shipment"
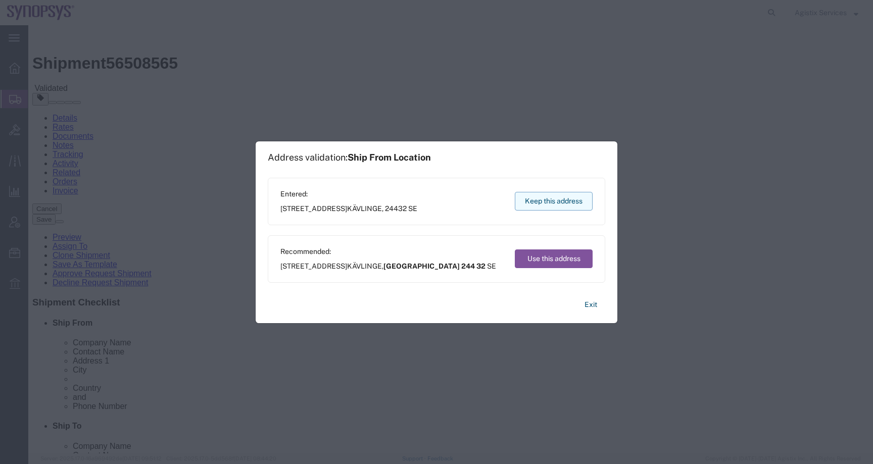
click at [564, 202] on button "Keep this address" at bounding box center [554, 201] width 78 height 19
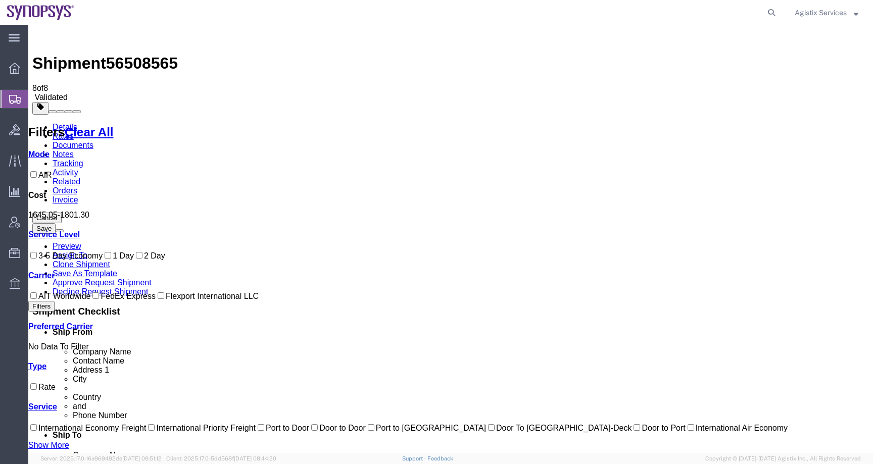
click at [60, 301] on label "AIT Worldwide" at bounding box center [59, 296] width 62 height 9
click at [37, 299] on input "AIT Worldwide" at bounding box center [33, 295] width 7 height 7
checkbox input "true"
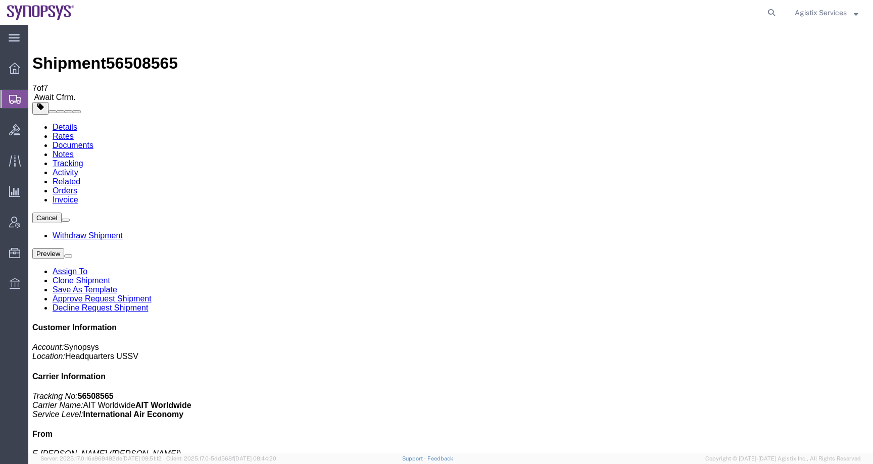
click at [841, 11] on span "Agistix Services" at bounding box center [821, 12] width 52 height 11
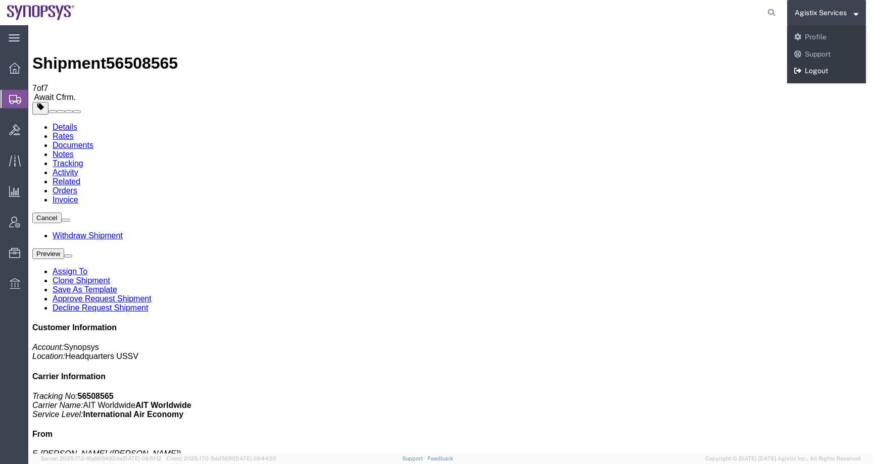
click at [812, 73] on link "Logout" at bounding box center [826, 71] width 79 height 17
